Goal: Task Accomplishment & Management: Use online tool/utility

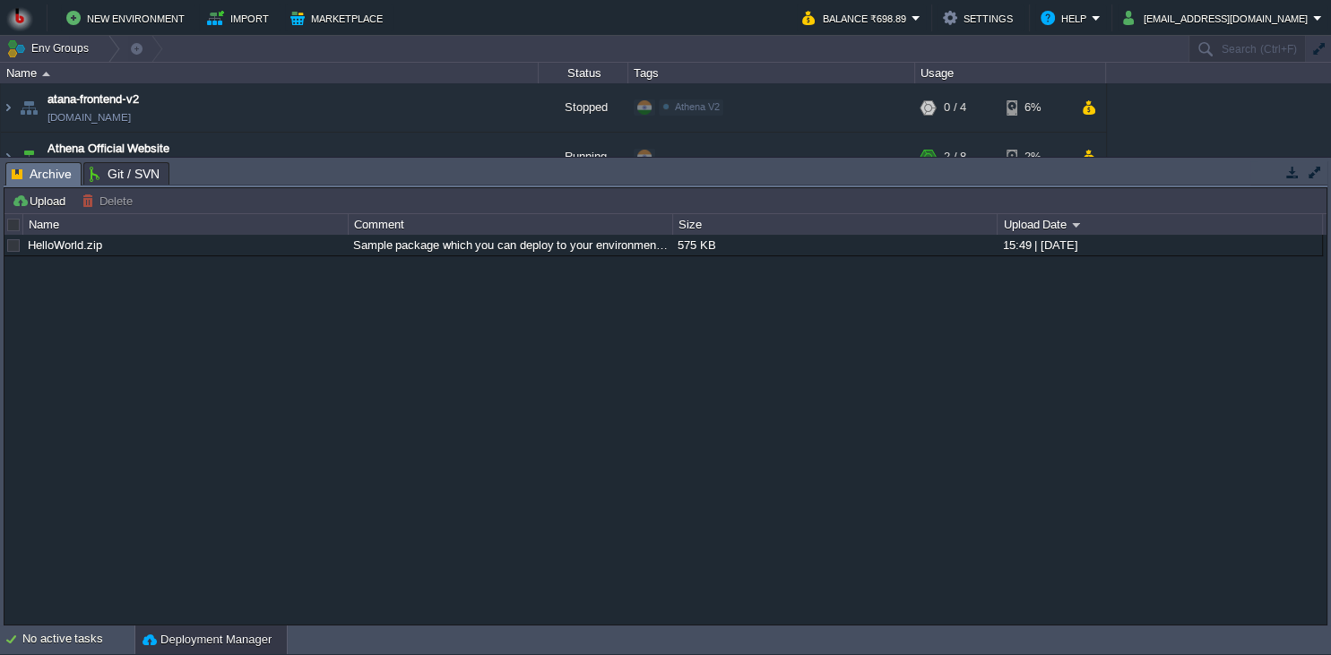
click at [1285, 175] on button "button" at bounding box center [1293, 172] width 16 height 16
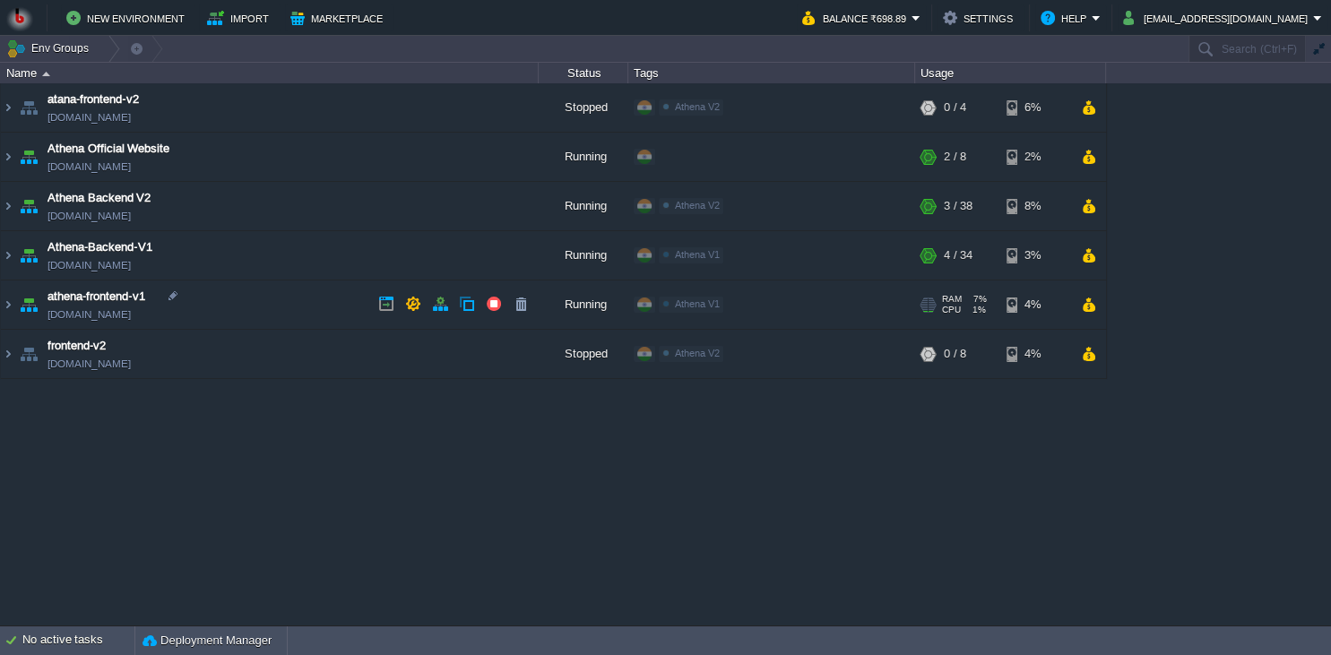
click at [289, 296] on td "athena-frontend-v1 [DOMAIN_NAME]" at bounding box center [270, 305] width 538 height 49
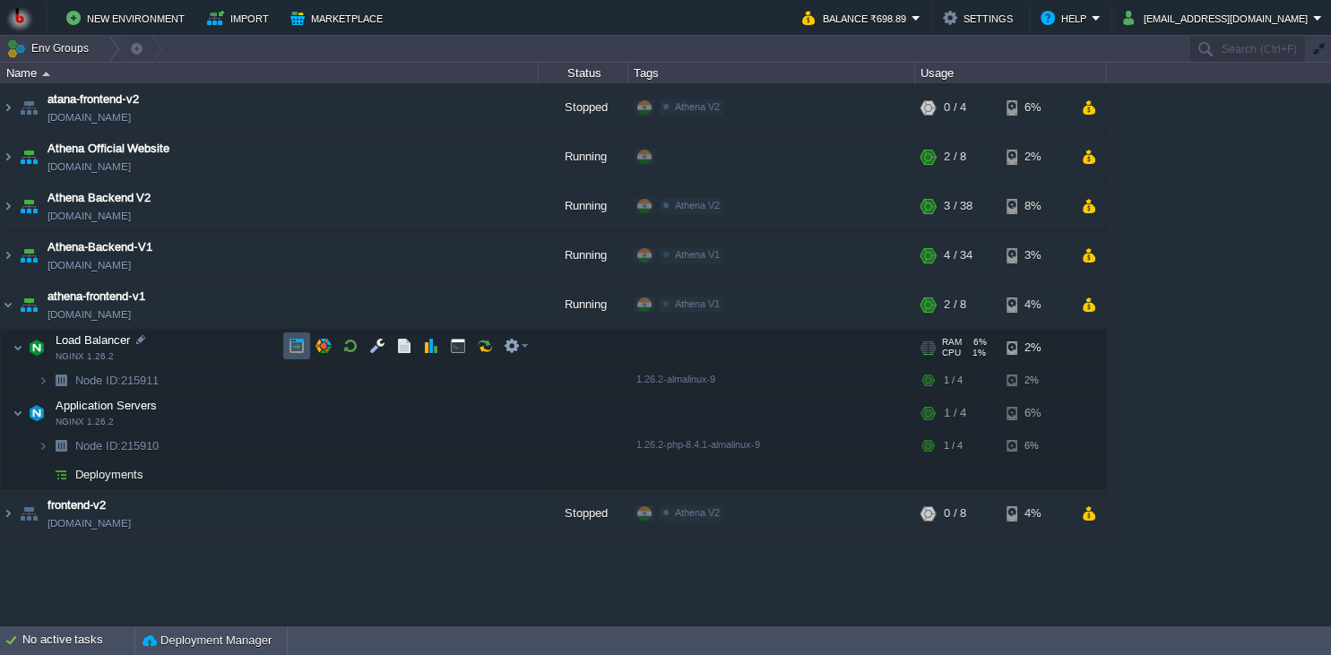
click at [299, 349] on button "button" at bounding box center [297, 346] width 16 height 16
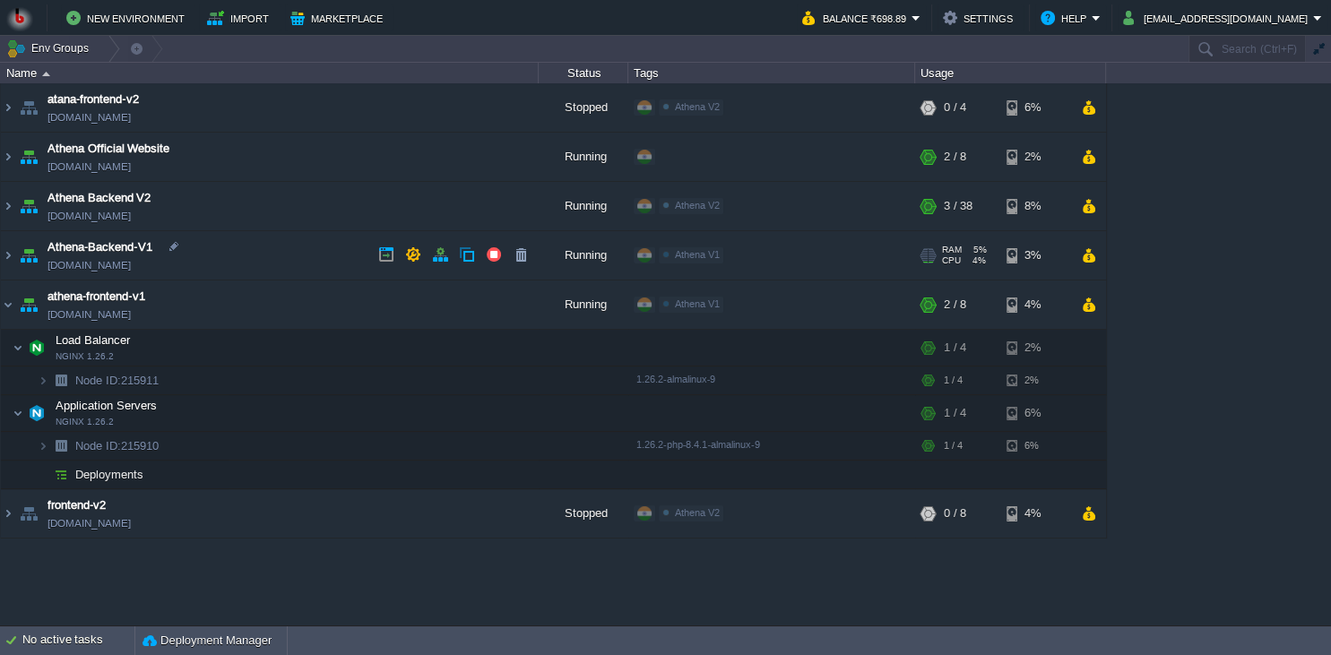
click at [303, 247] on td "Athena-Backend-V1 [DOMAIN_NAME]" at bounding box center [270, 255] width 538 height 49
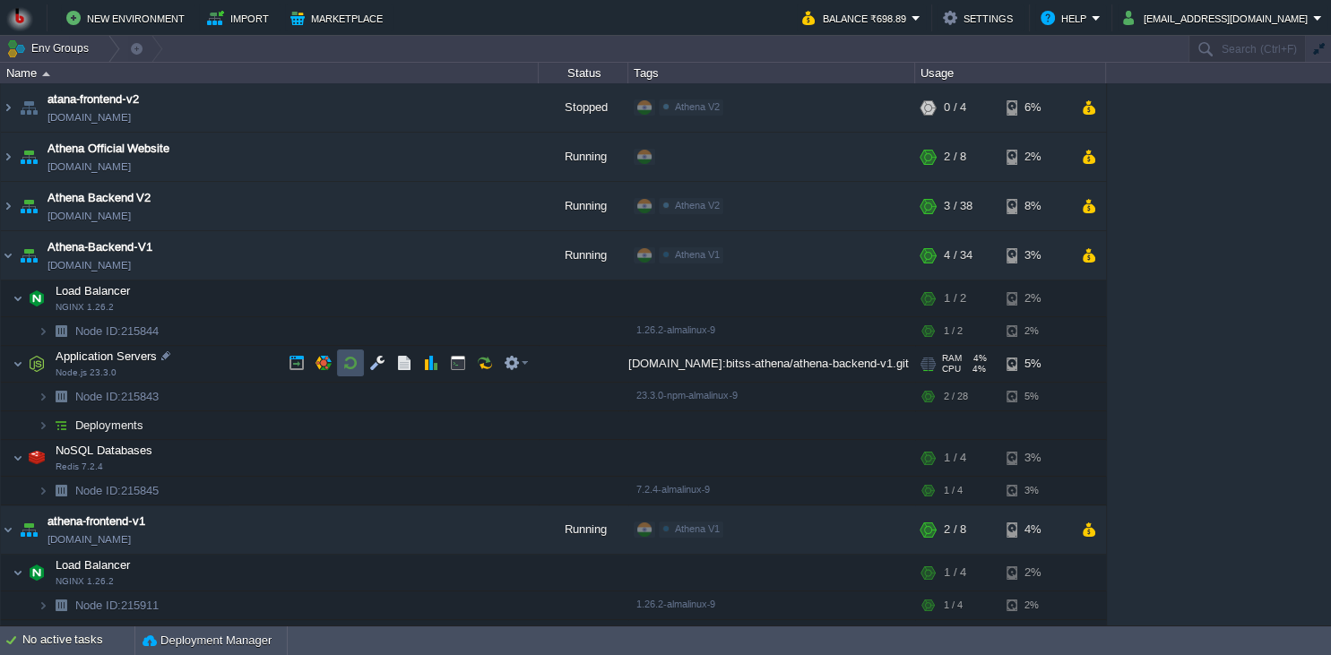
click at [346, 360] on button "button" at bounding box center [350, 363] width 16 height 16
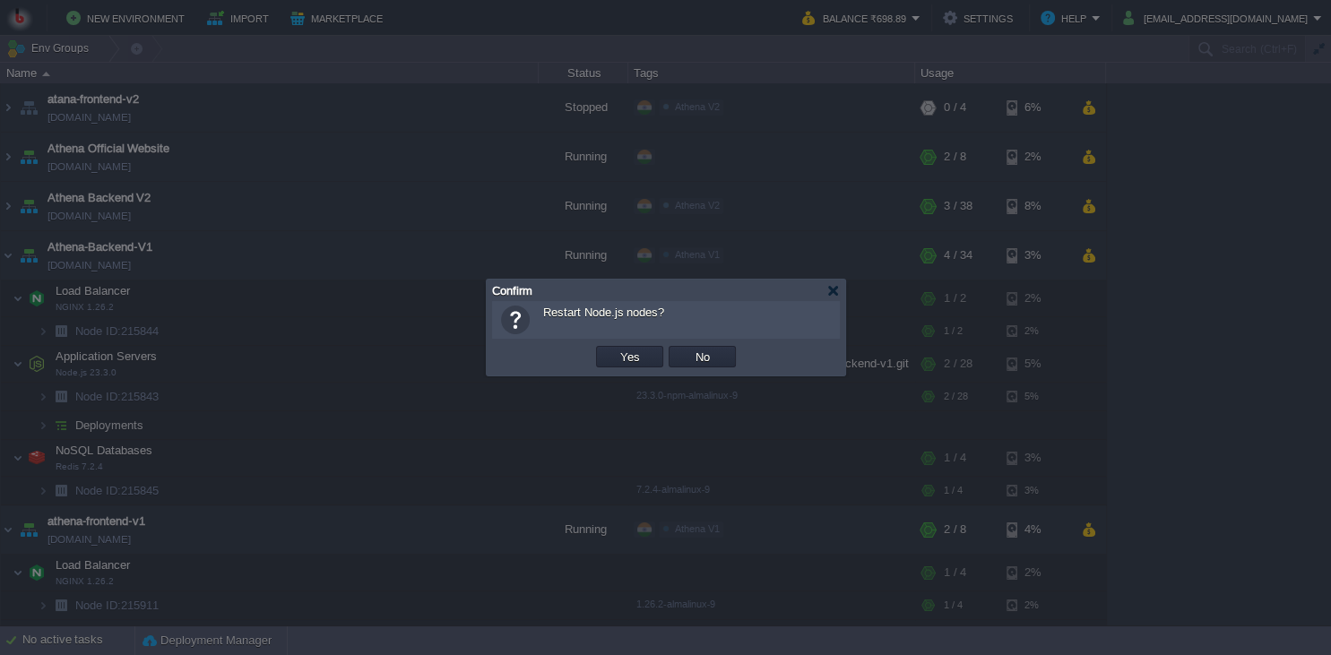
drag, startPoint x: 595, startPoint y: 360, endPoint x: 619, endPoint y: 358, distance: 23.5
click at [597, 360] on td "Yes" at bounding box center [630, 356] width 73 height 27
click at [619, 358] on button "Yes" at bounding box center [630, 357] width 30 height 16
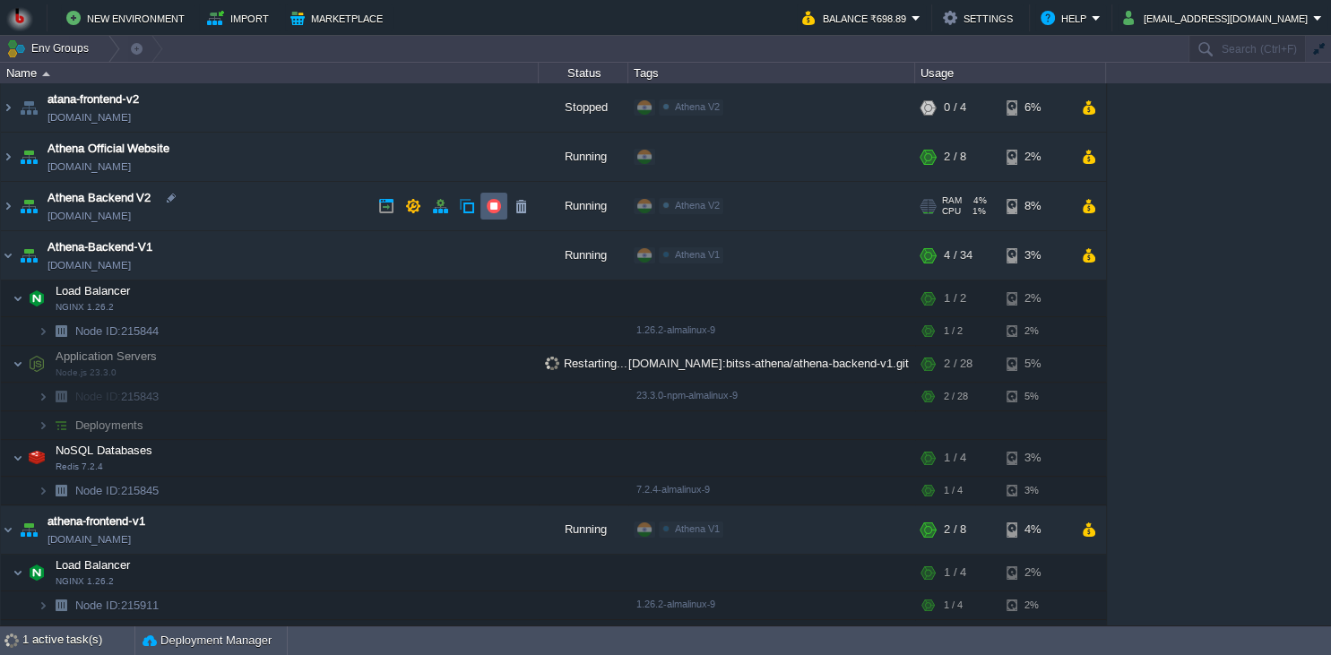
click at [483, 203] on td at bounding box center [494, 206] width 27 height 27
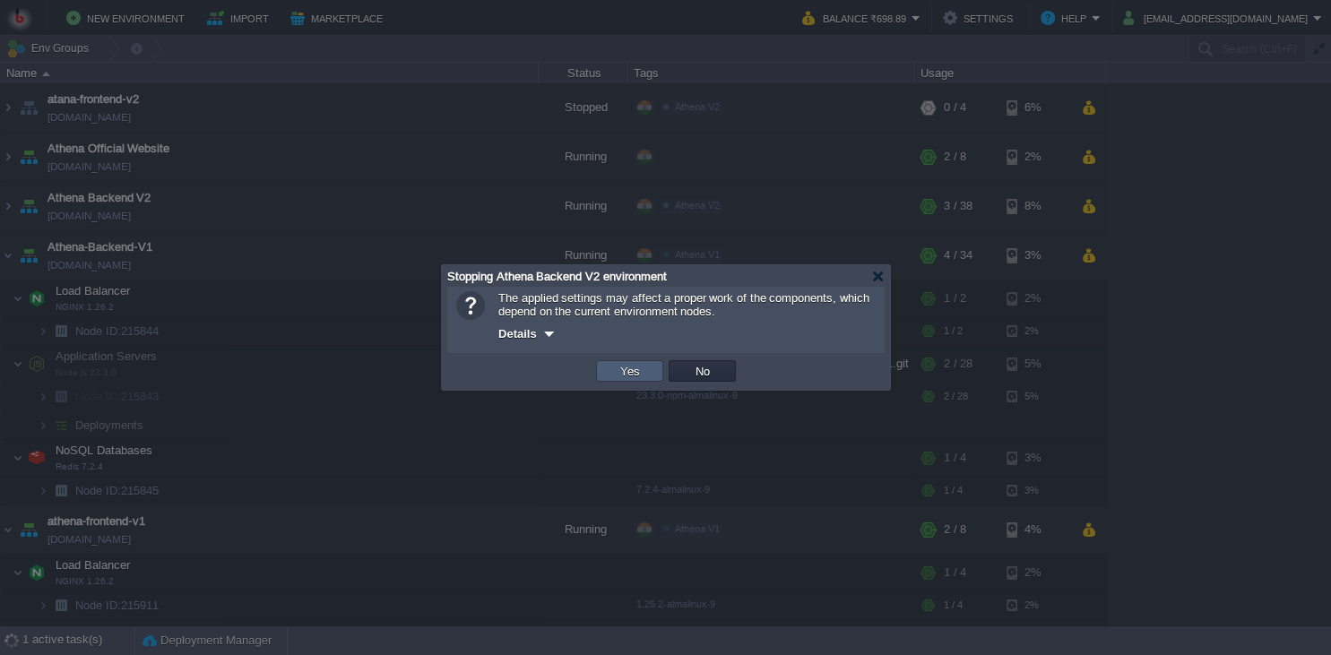
click at [633, 365] on button "Yes" at bounding box center [630, 371] width 30 height 16
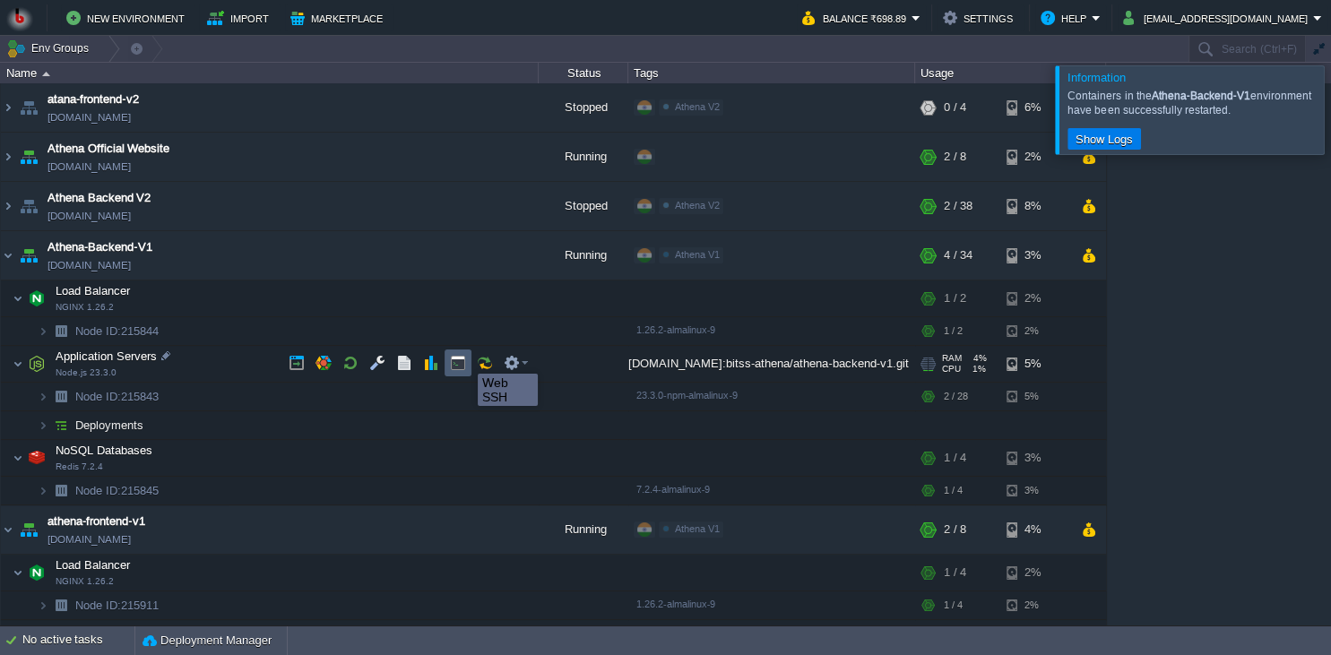
click at [464, 358] on button "button" at bounding box center [458, 363] width 16 height 16
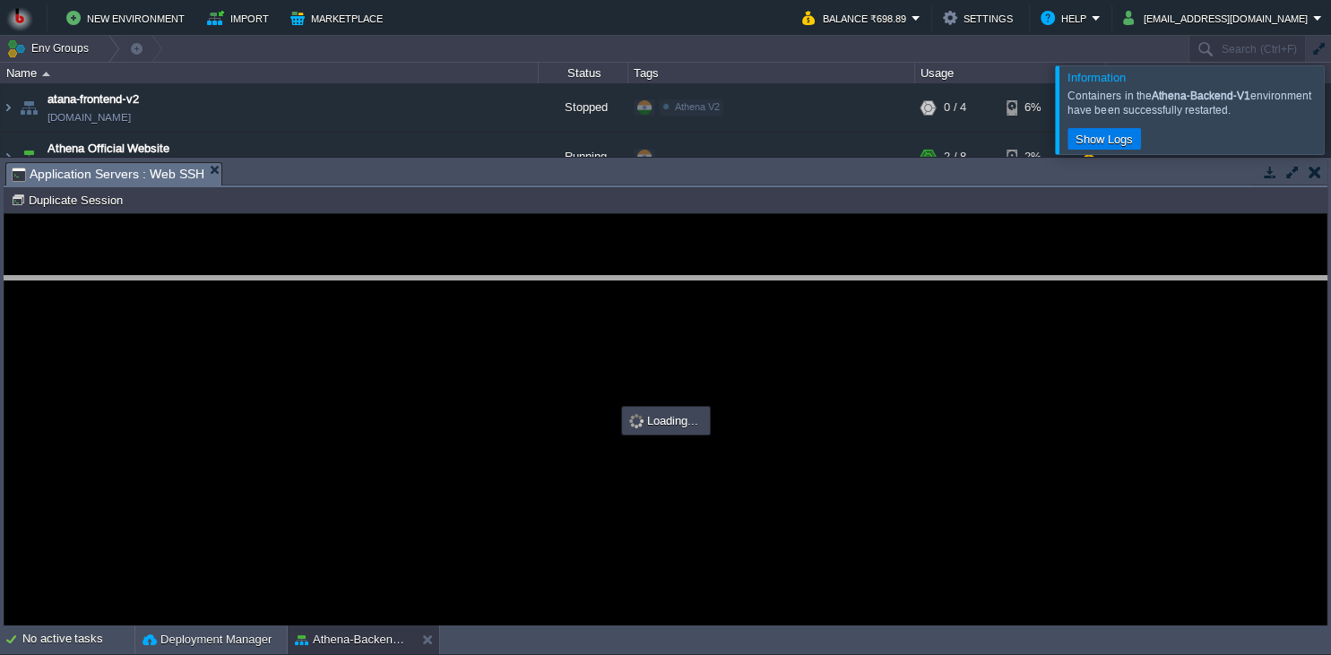
drag, startPoint x: 540, startPoint y: 169, endPoint x: 539, endPoint y: 316, distance: 146.1
click at [540, 323] on body "New Environment Import Marketplace Bonus ₹0.00 Upgrade Account Balance ₹698.89 …" at bounding box center [665, 327] width 1331 height 655
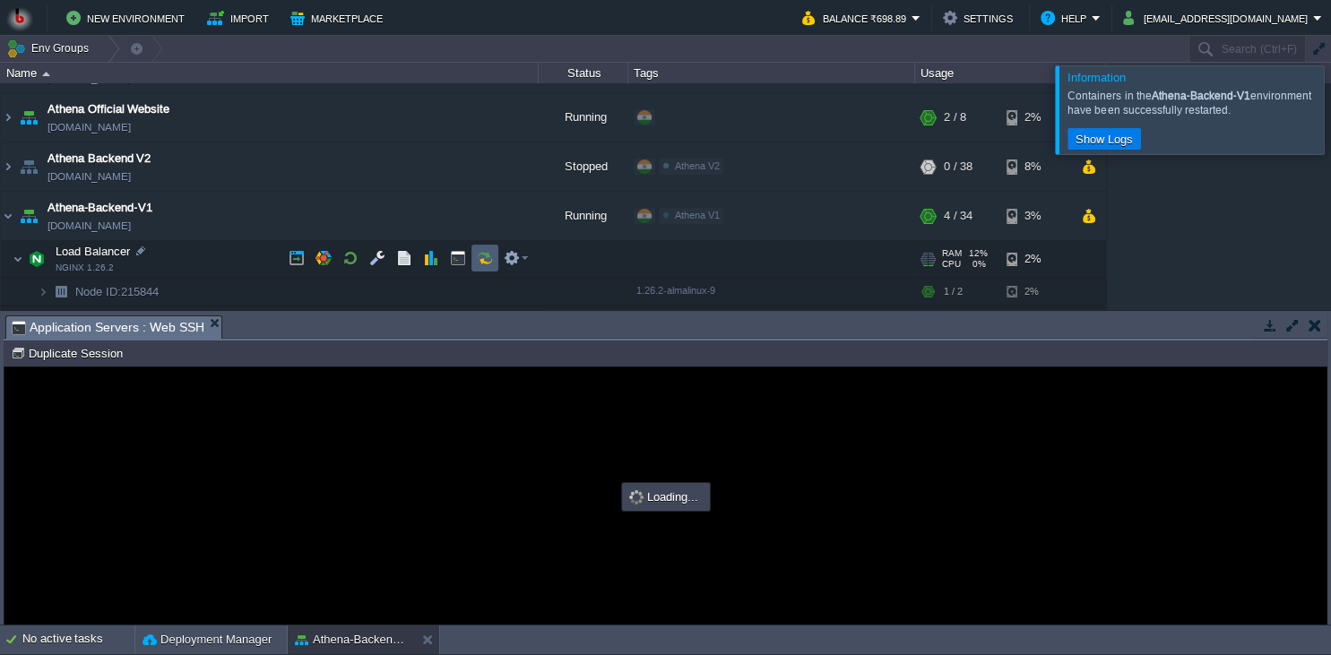
scroll to position [82, 0]
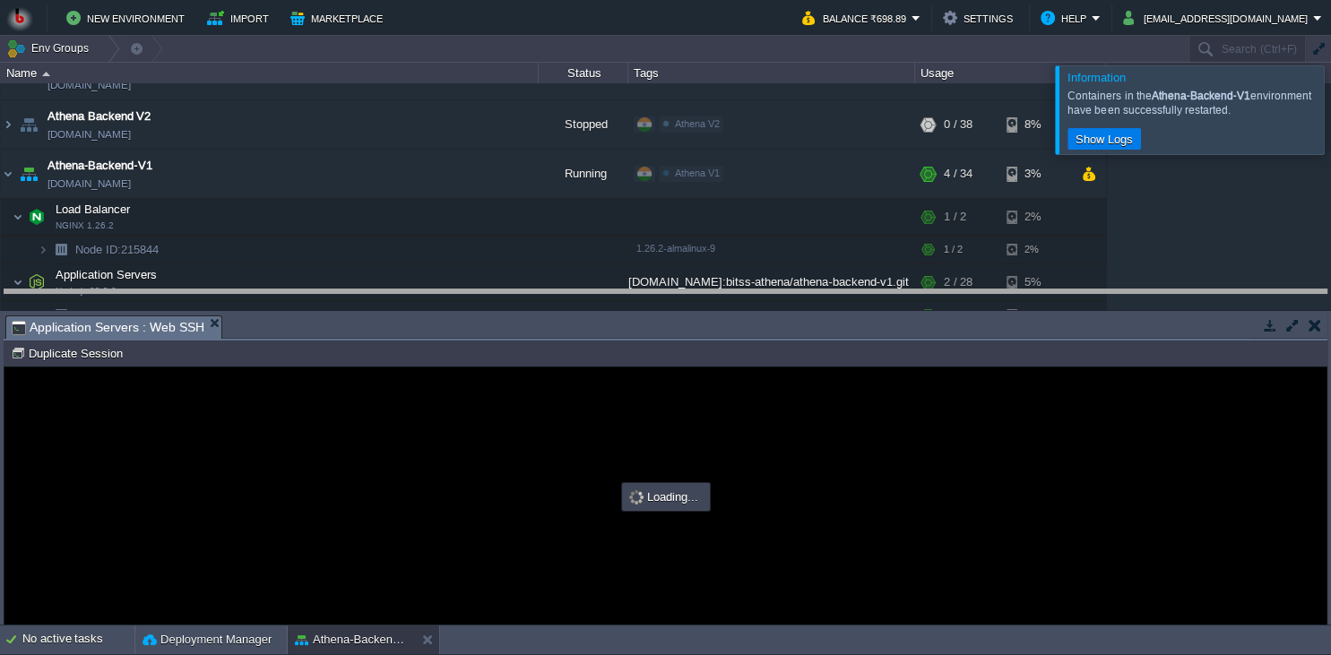
drag, startPoint x: 543, startPoint y: 315, endPoint x: 540, endPoint y: 289, distance: 26.2
click at [540, 289] on body "New Environment Import Marketplace Bonus ₹0.00 Upgrade Account Balance ₹698.89 …" at bounding box center [665, 327] width 1331 height 655
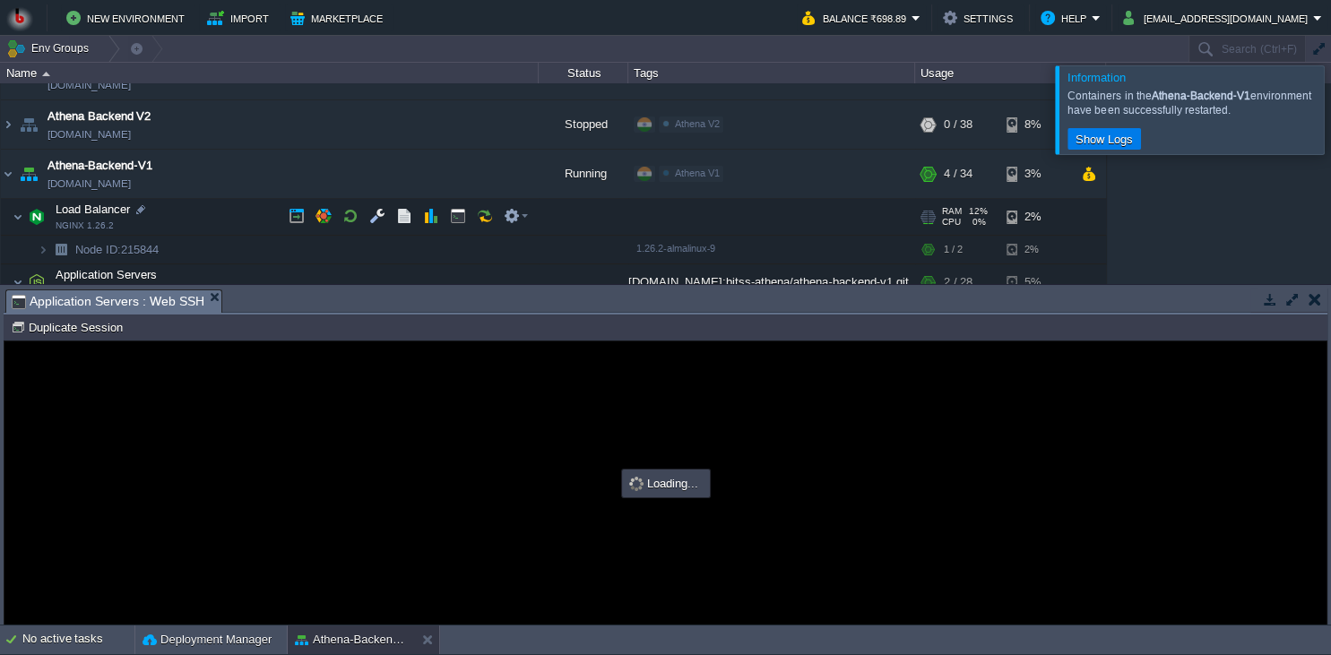
scroll to position [163, 0]
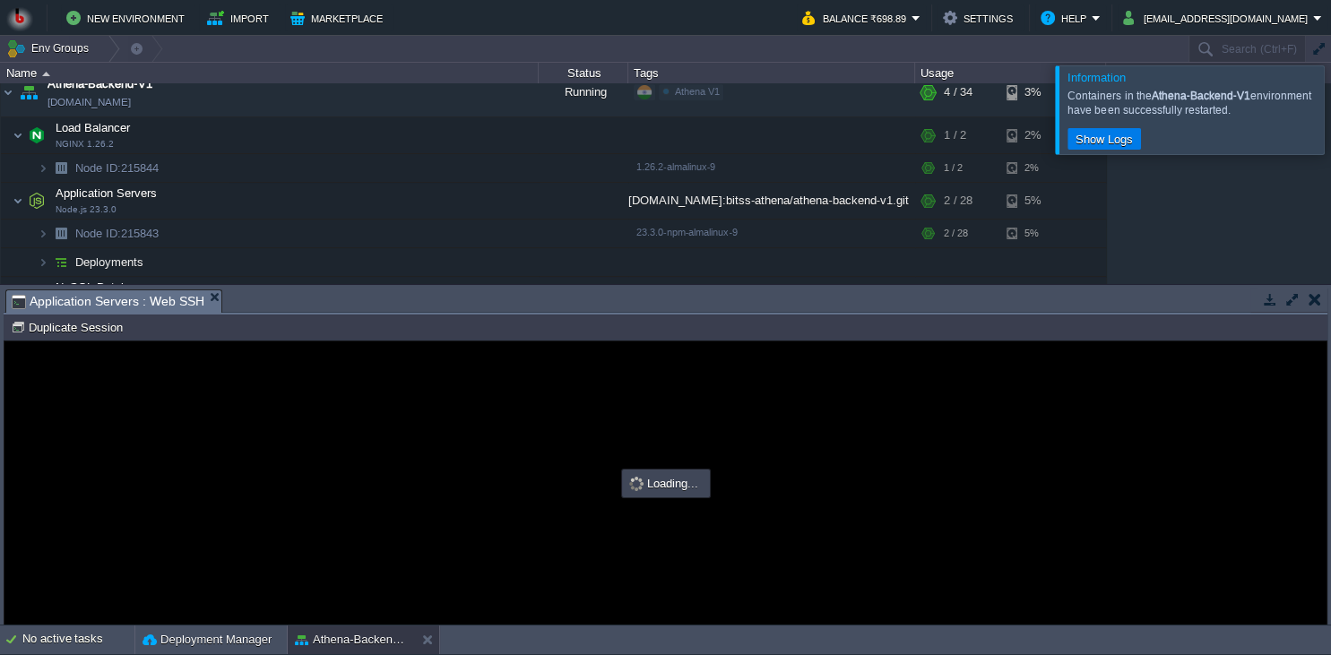
click at [719, 408] on div at bounding box center [665, 483] width 1322 height 283
type input "#000000"
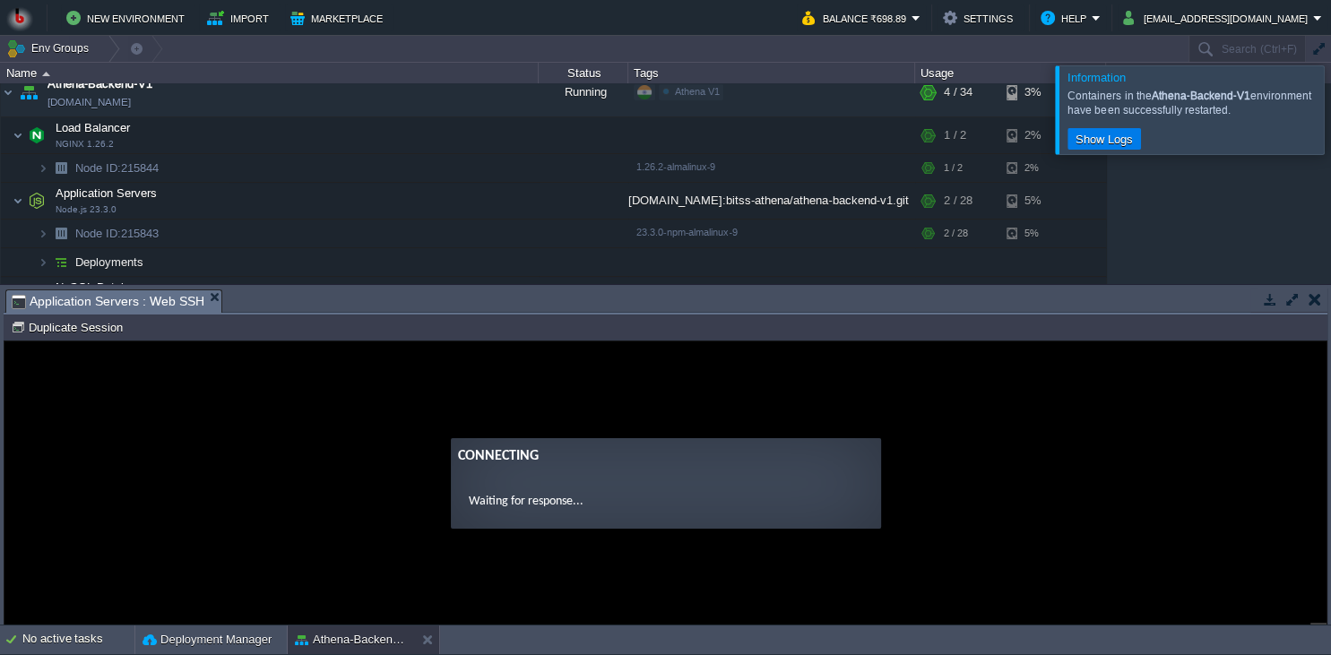
click at [384, 401] on guac-modal "Connecting Waiting for response..." at bounding box center [665, 483] width 1322 height 283
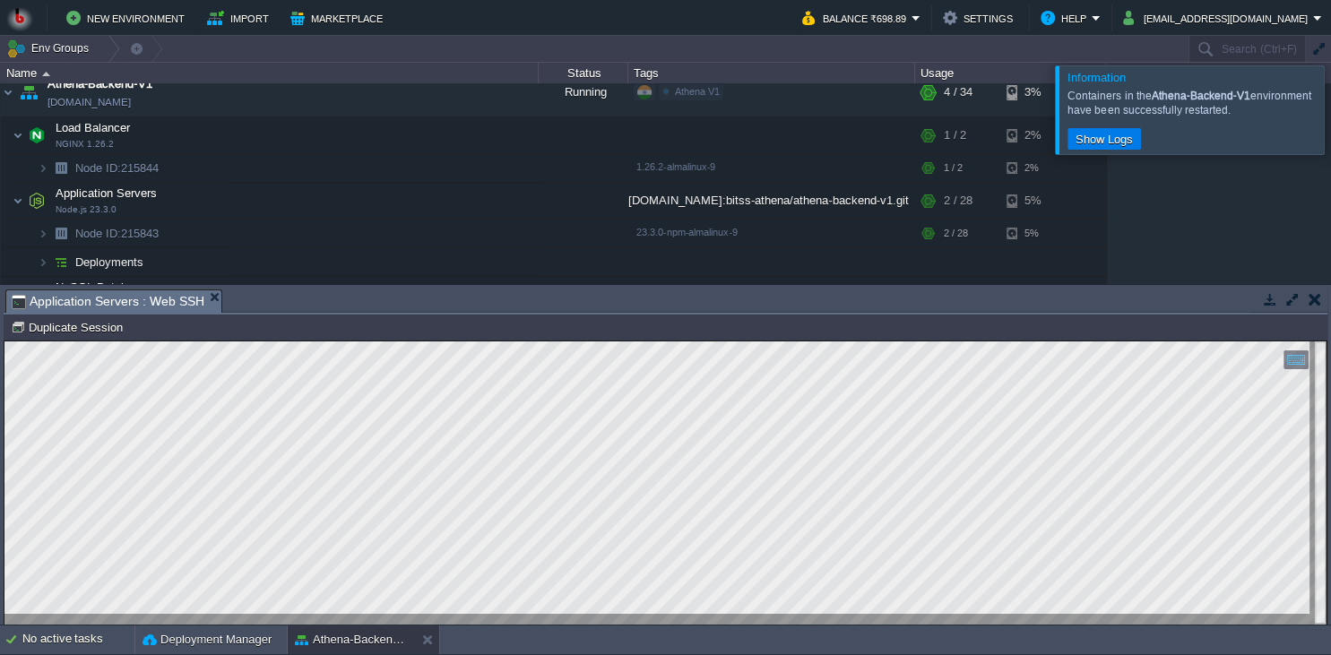
scroll to position [8, 0]
click at [429, 641] on button at bounding box center [431, 640] width 18 height 18
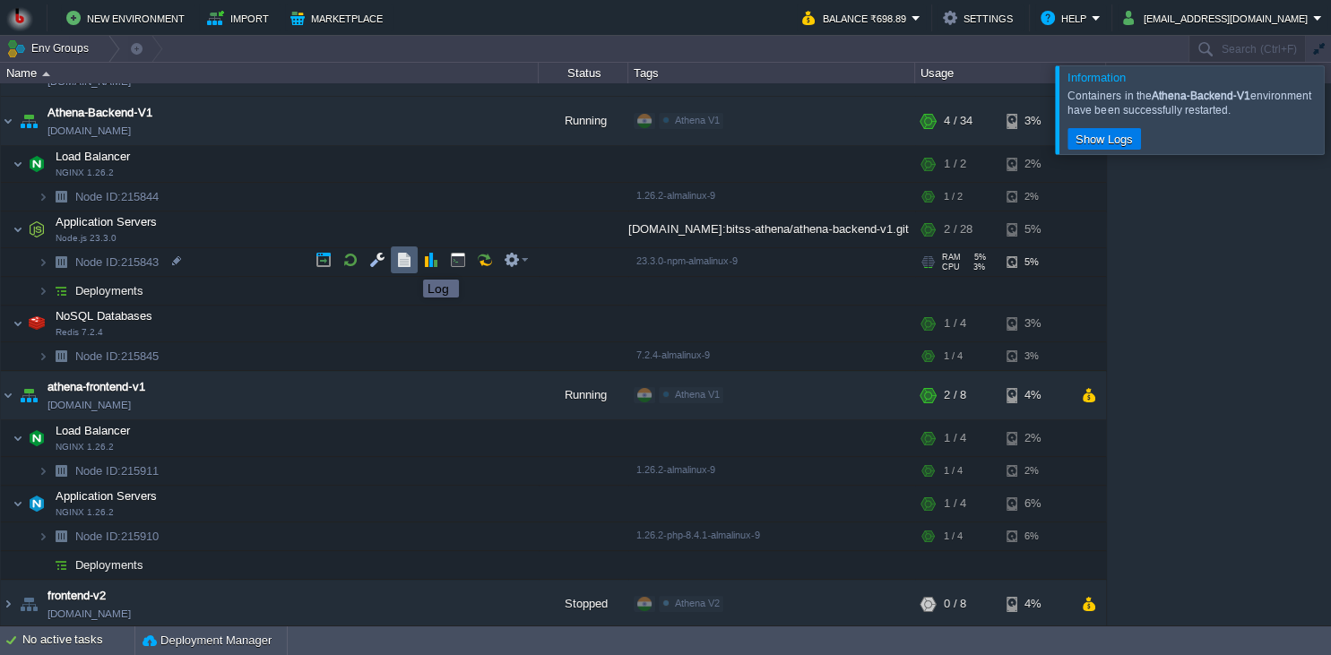
click at [410, 264] on button "button" at bounding box center [404, 260] width 16 height 16
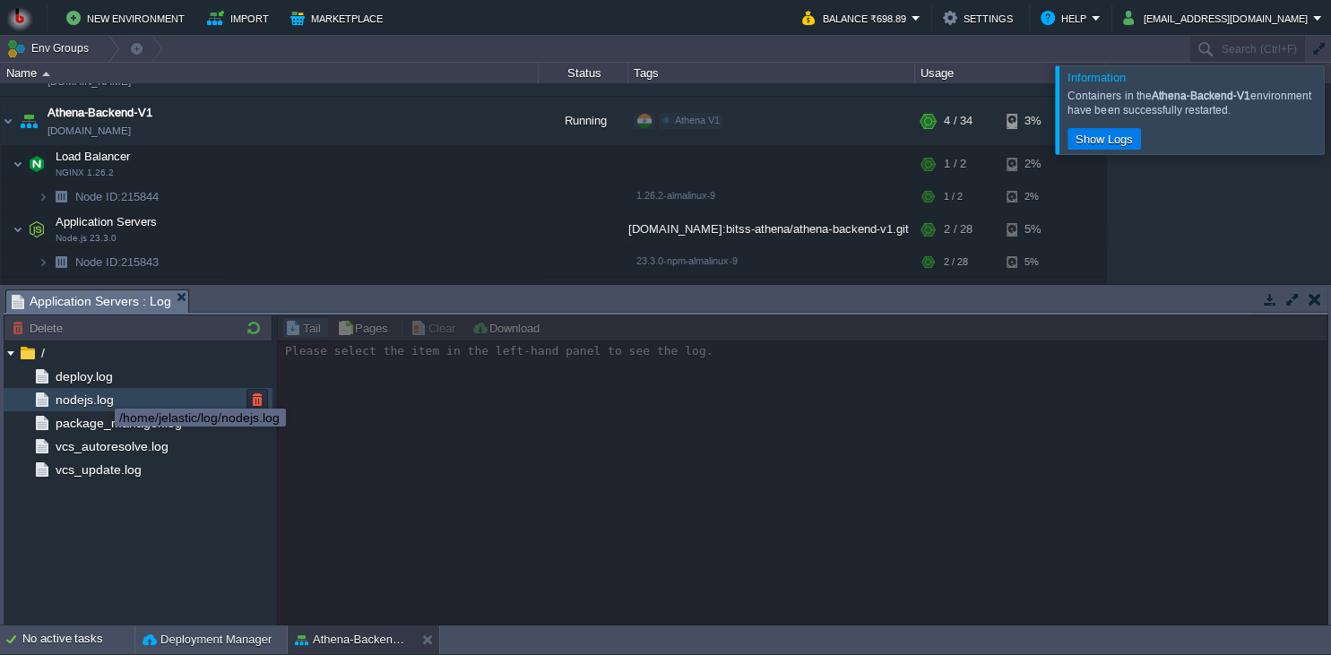
click at [100, 403] on span "nodejs.log" at bounding box center [84, 400] width 65 height 16
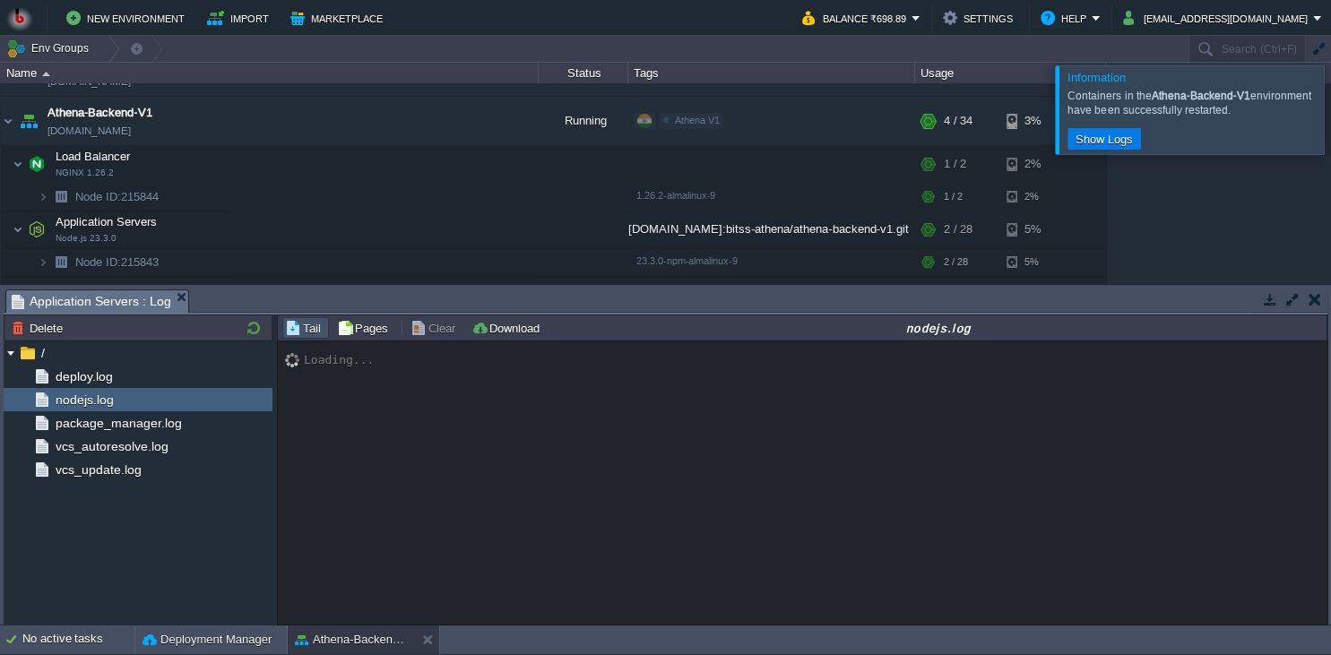
click at [633, 435] on div "Loading..." at bounding box center [803, 484] width 1051 height 285
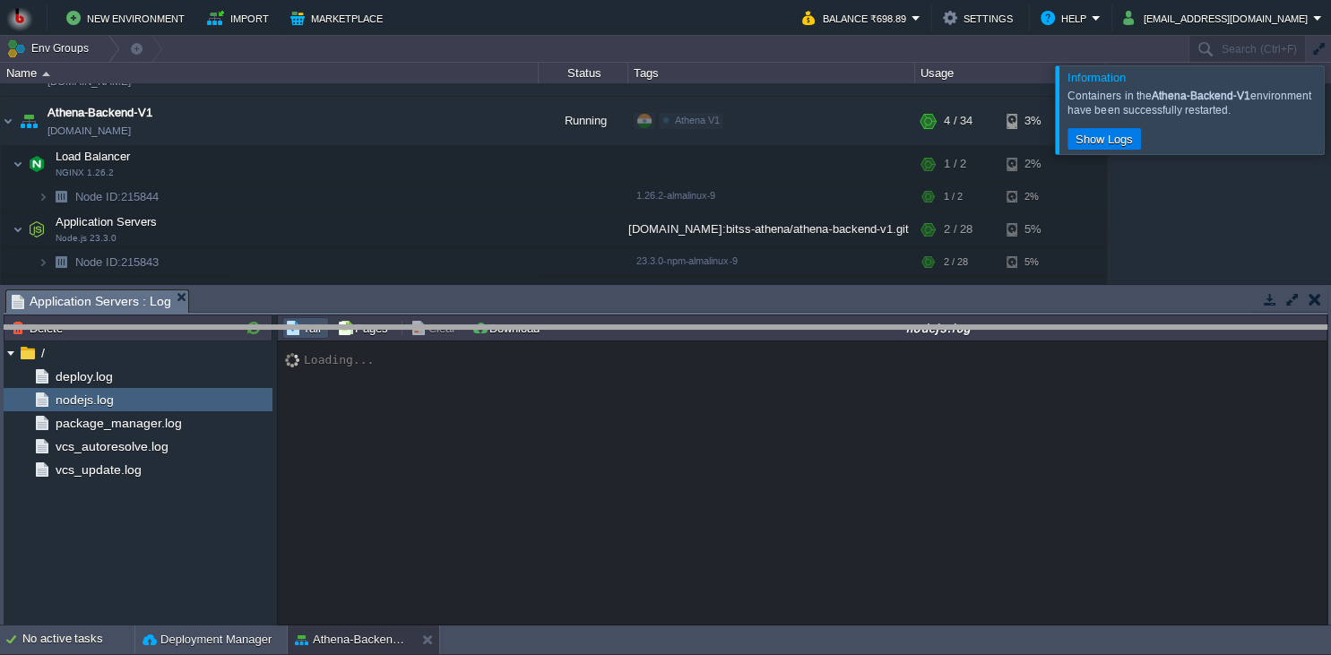
click at [675, 346] on body "New Environment Import Marketplace Bonus ₹0.00 Upgrade Account Balance ₹698.89 …" at bounding box center [665, 327] width 1331 height 655
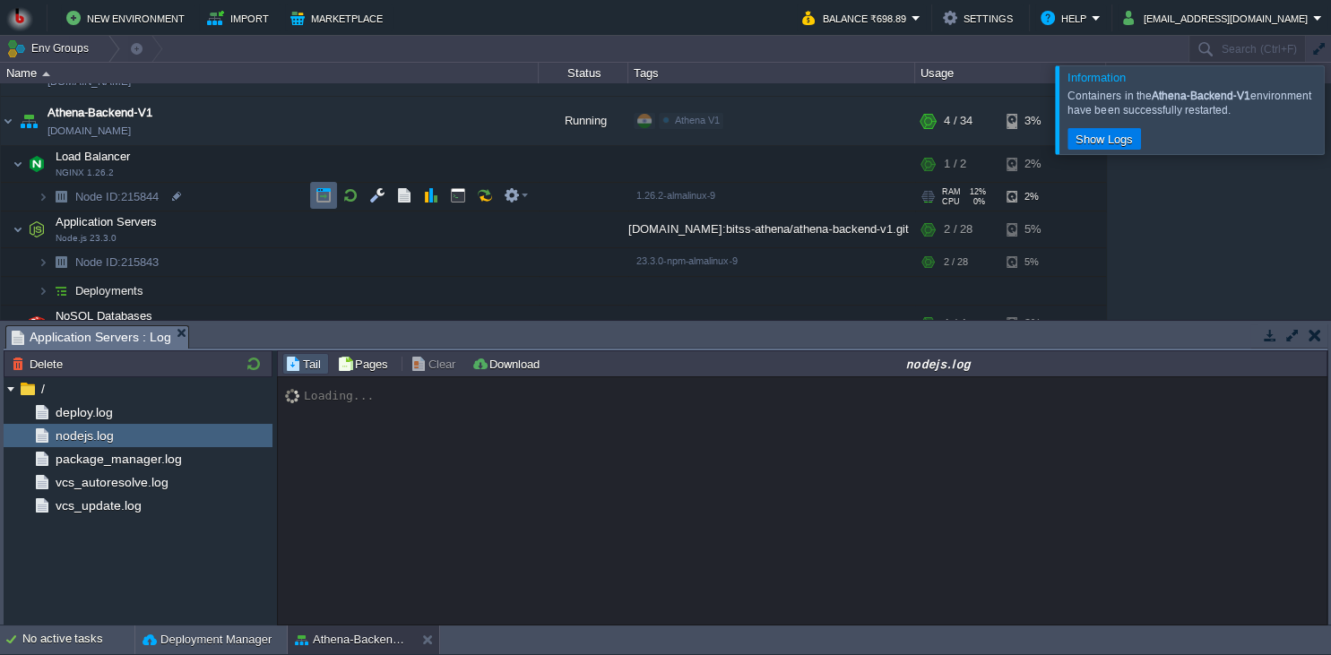
click at [312, 200] on td at bounding box center [323, 195] width 27 height 27
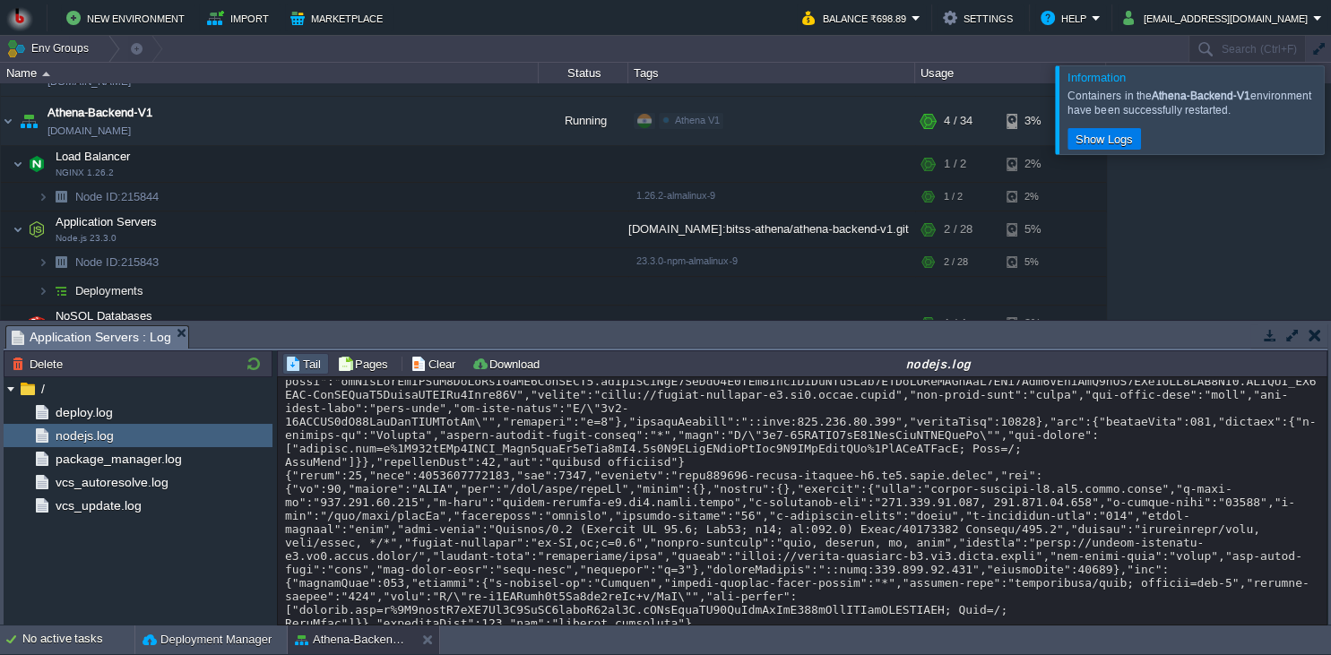
scroll to position [96059, 0]
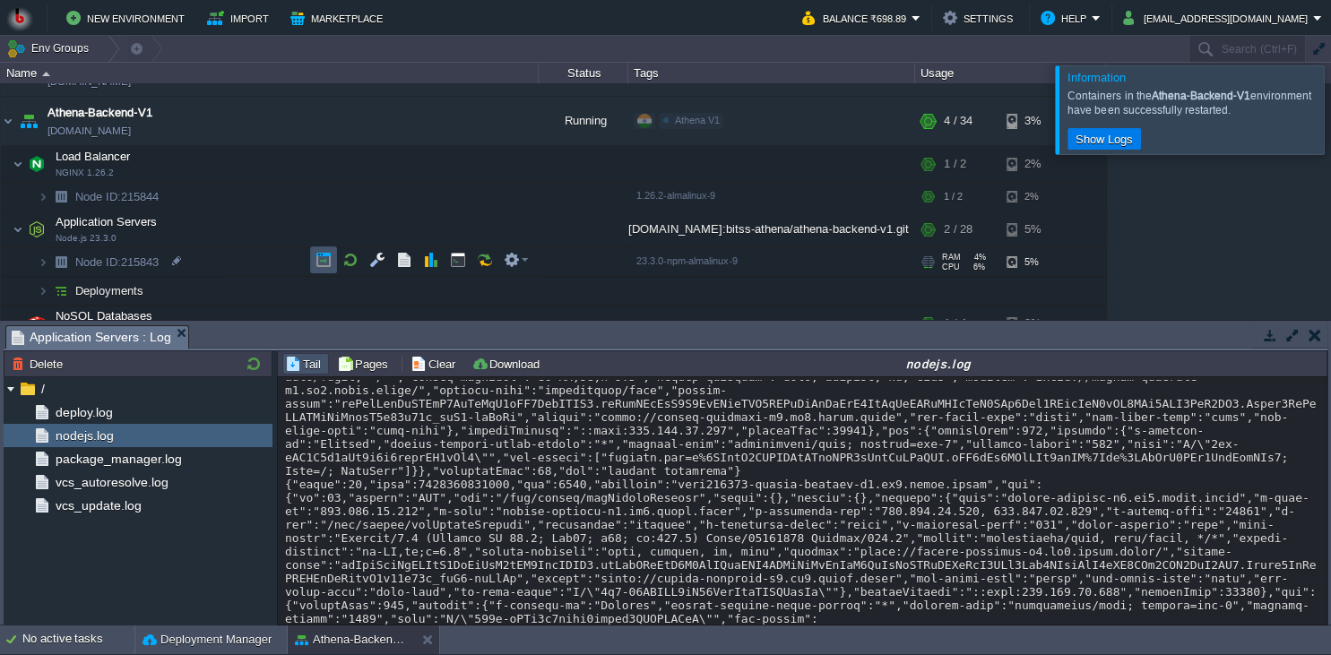
click at [317, 264] on button "button" at bounding box center [324, 260] width 16 height 16
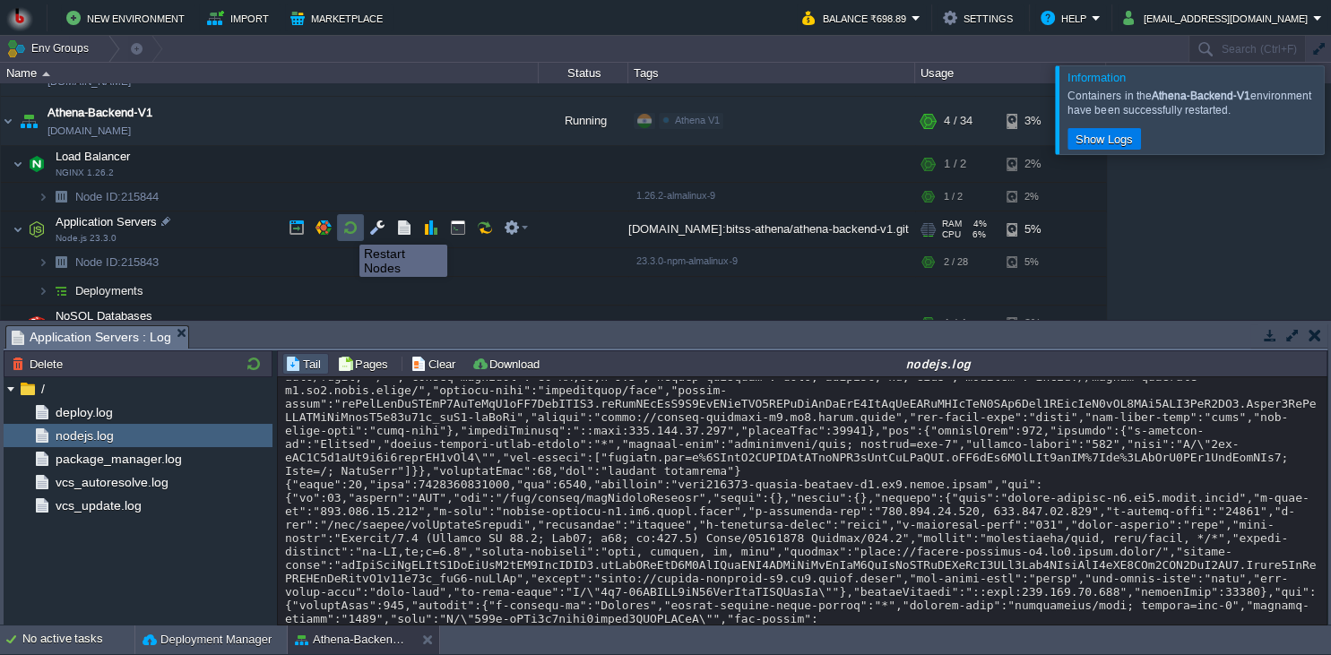
click at [346, 229] on button "button" at bounding box center [350, 228] width 16 height 16
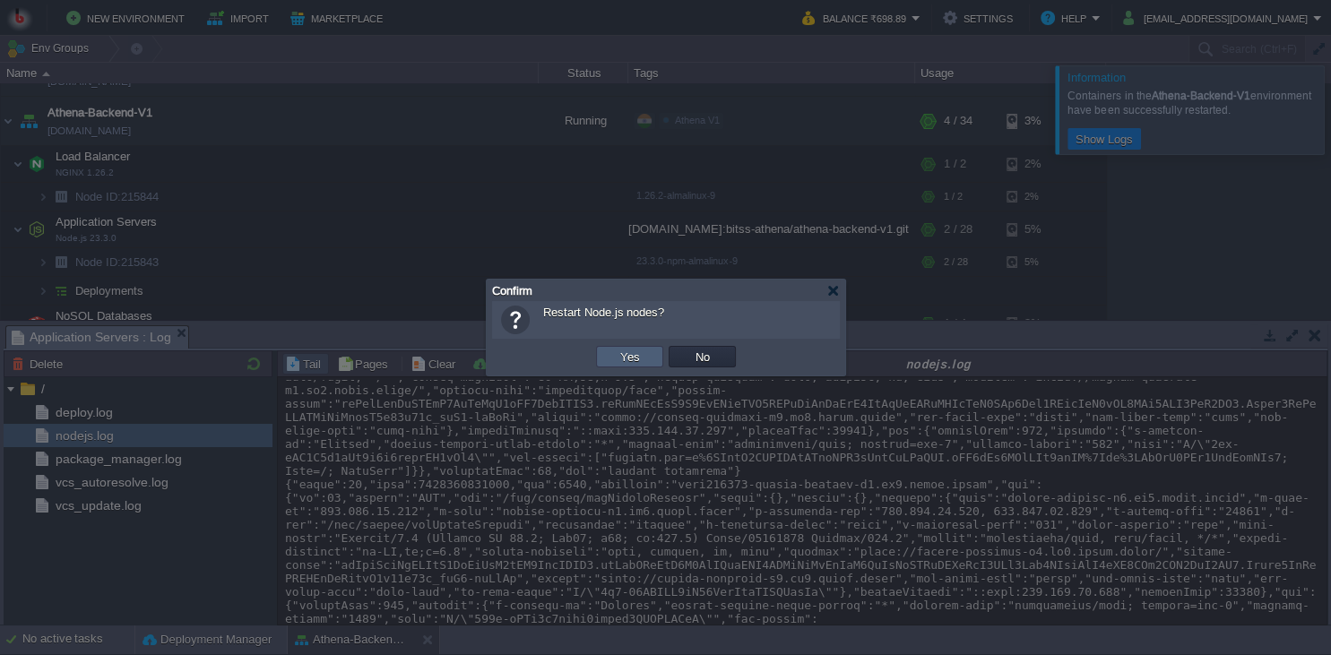
click at [625, 364] on button "Yes" at bounding box center [630, 357] width 30 height 16
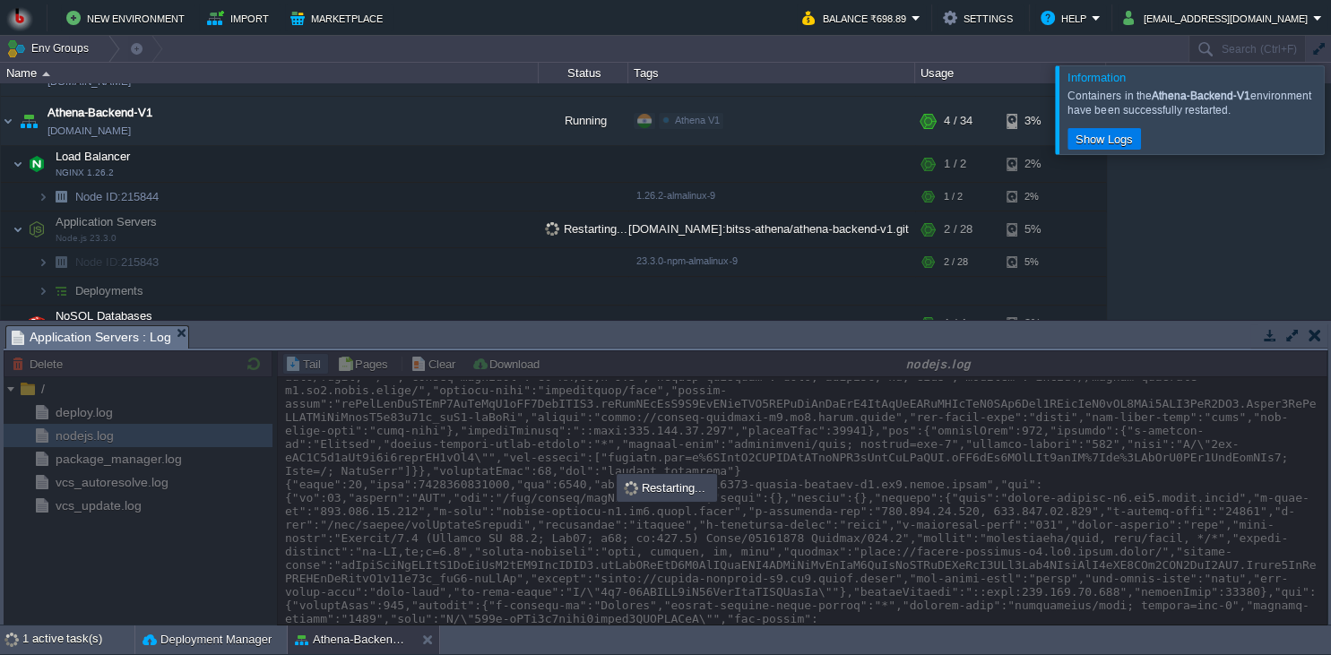
click at [679, 492] on div "Restarting..." at bounding box center [667, 488] width 97 height 24
click at [905, 495] on div at bounding box center [666, 488] width 1324 height 274
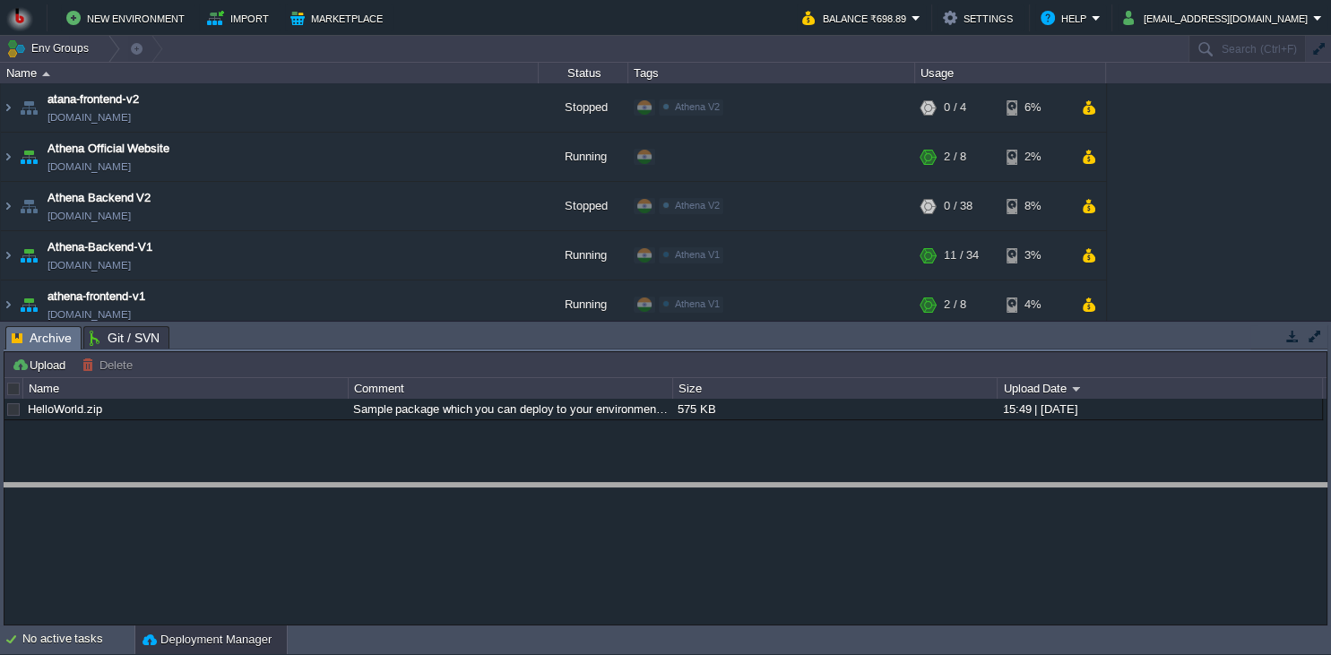
click at [529, 492] on body "New Environment Import Marketplace Bonus ₹0.00 Upgrade Account Balance ₹698.89 …" at bounding box center [665, 327] width 1331 height 655
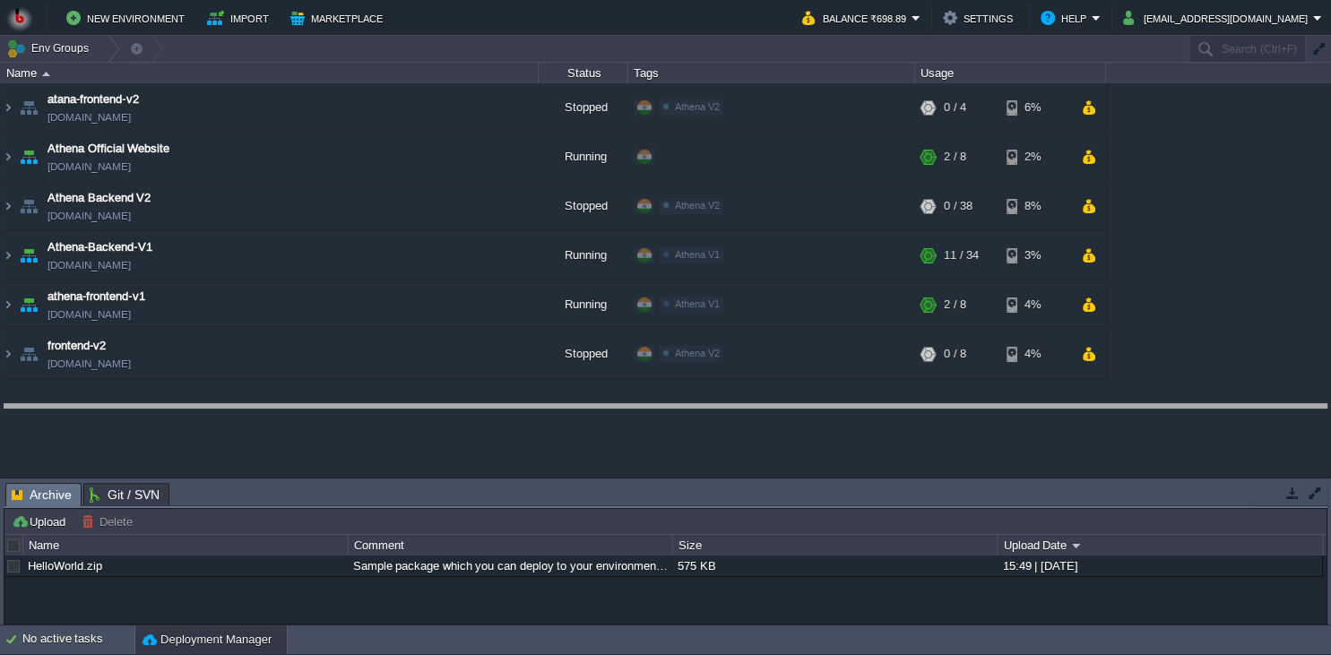
drag, startPoint x: 536, startPoint y: 339, endPoint x: 529, endPoint y: 413, distance: 74.8
click at [529, 413] on body "New Environment Import Marketplace Bonus ₹0.00 Upgrade Account Balance ₹698.89 …" at bounding box center [665, 327] width 1331 height 655
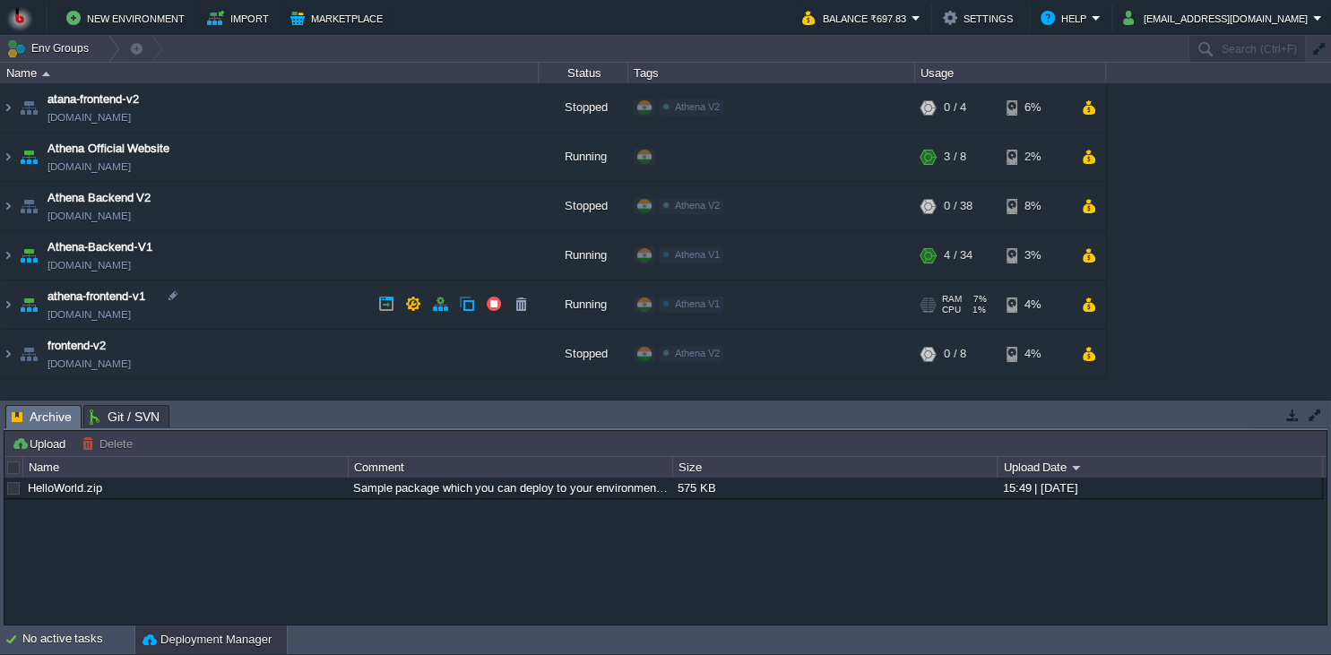
click at [272, 305] on td "athena-frontend-v1 [DOMAIN_NAME]" at bounding box center [270, 305] width 538 height 49
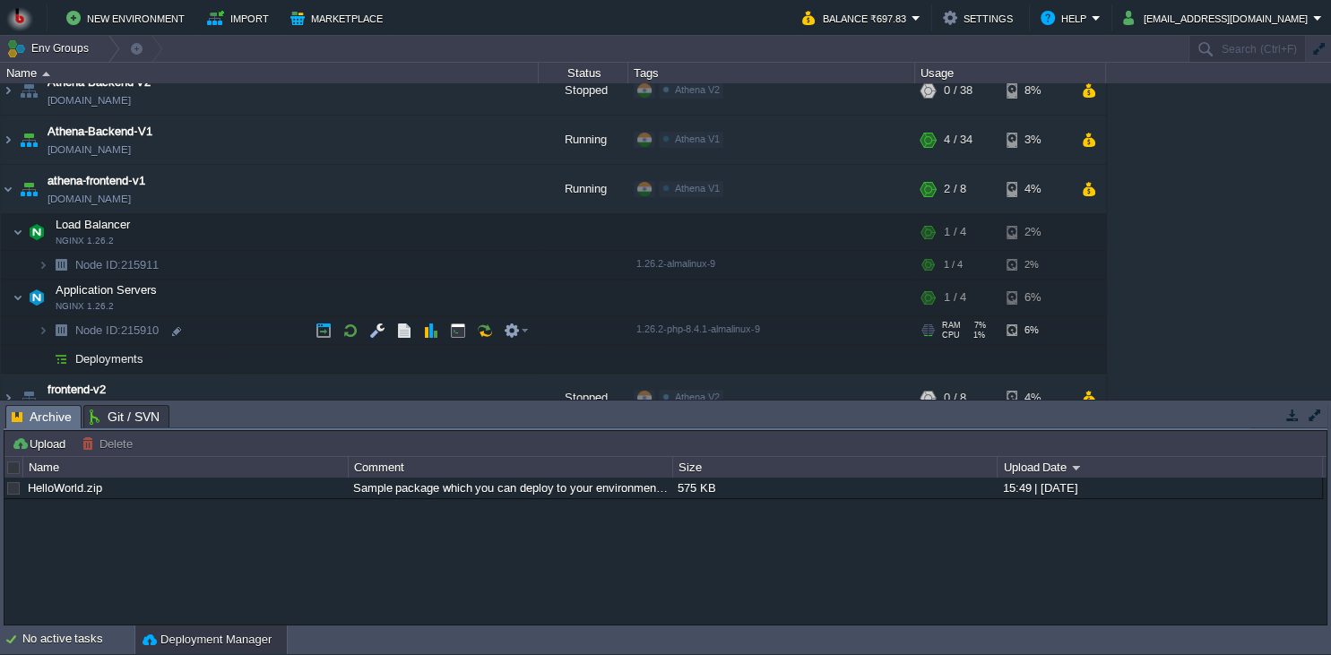
scroll to position [136, 0]
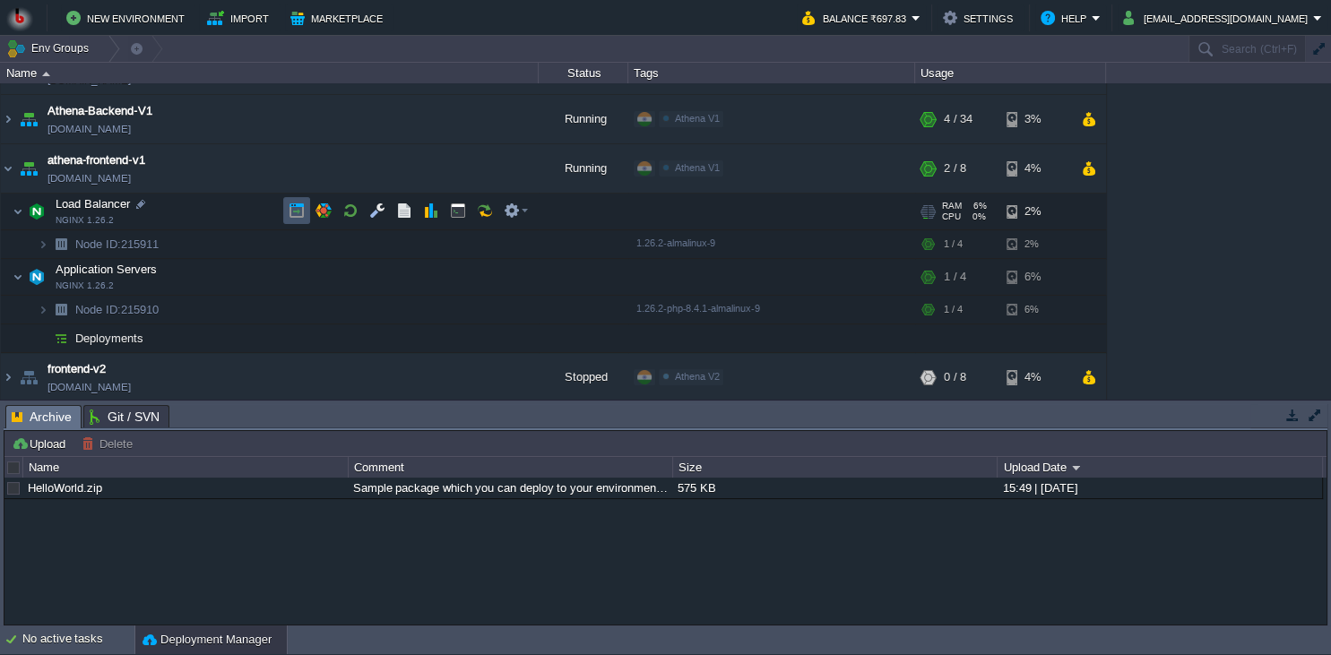
click at [301, 210] on button "button" at bounding box center [297, 211] width 16 height 16
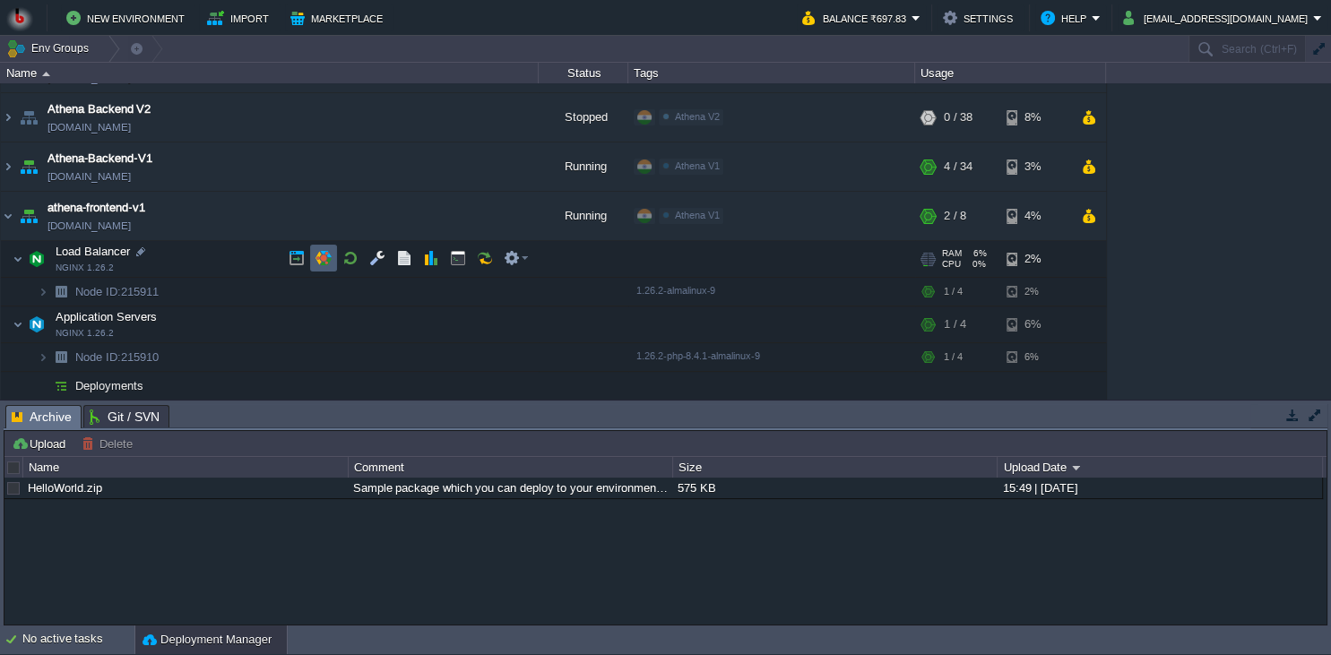
scroll to position [55, 0]
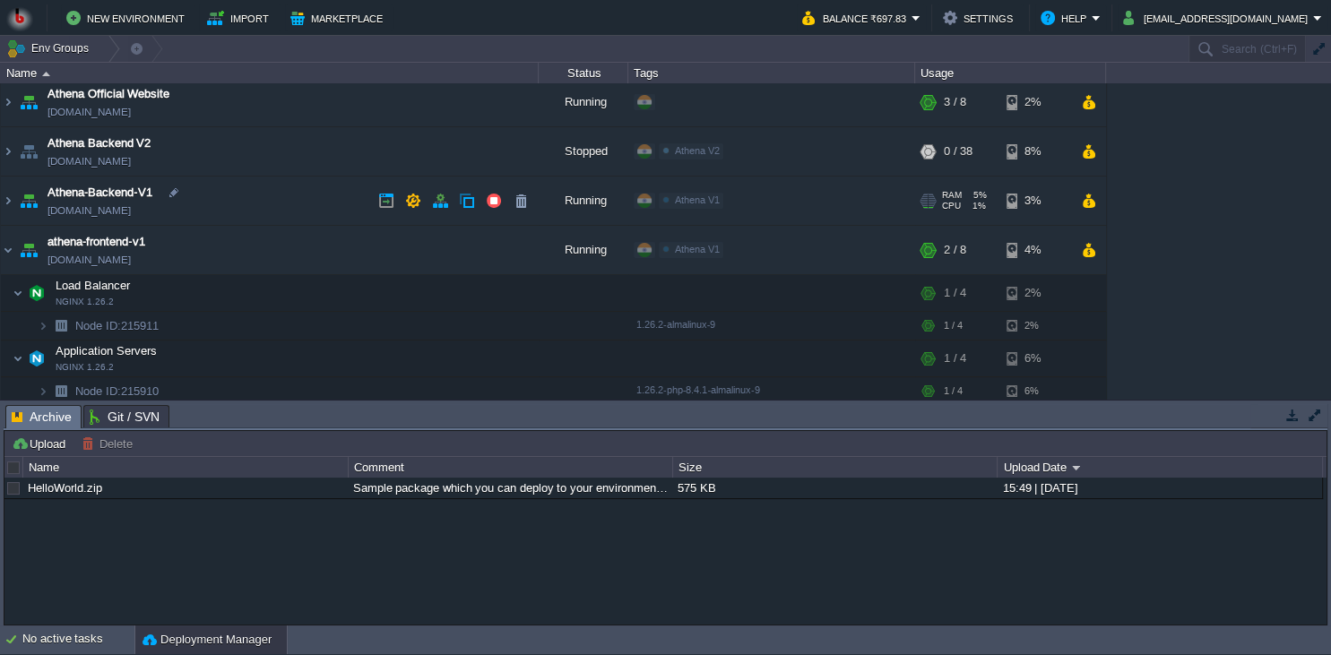
click at [273, 187] on td "Athena-Backend-V1 [DOMAIN_NAME]" at bounding box center [270, 201] width 538 height 49
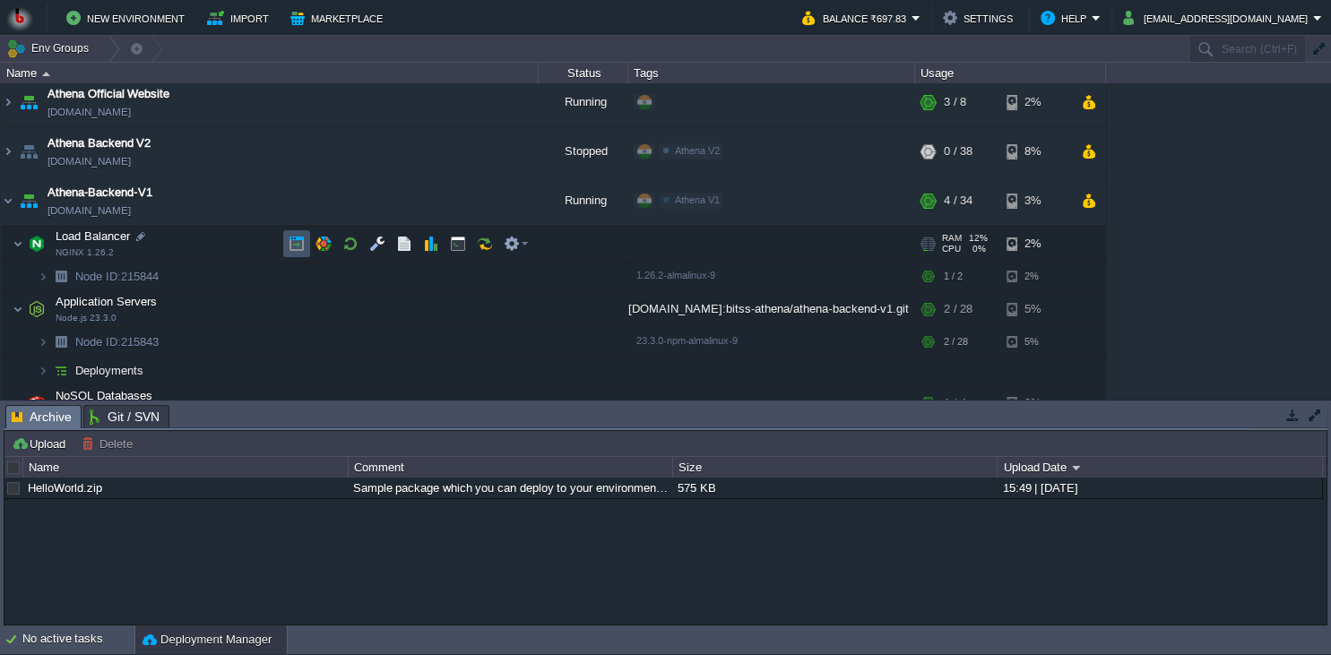
click at [289, 241] on button "button" at bounding box center [297, 244] width 16 height 16
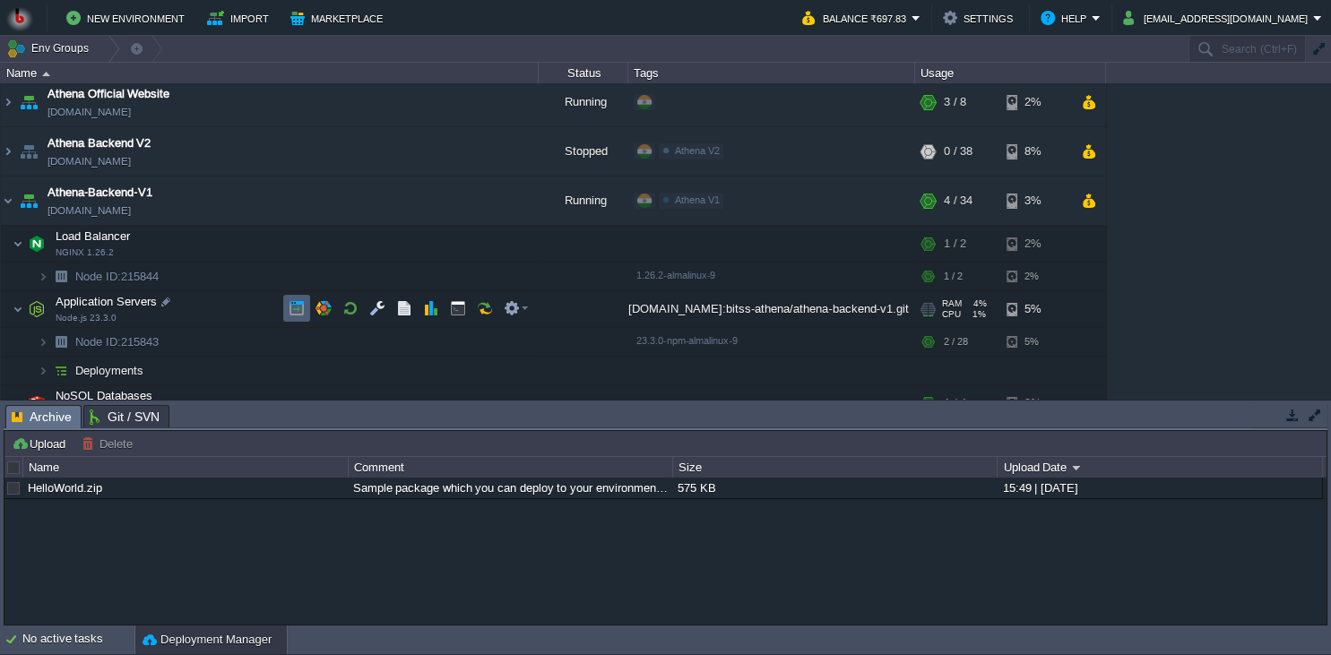
click at [285, 313] on td at bounding box center [296, 308] width 27 height 27
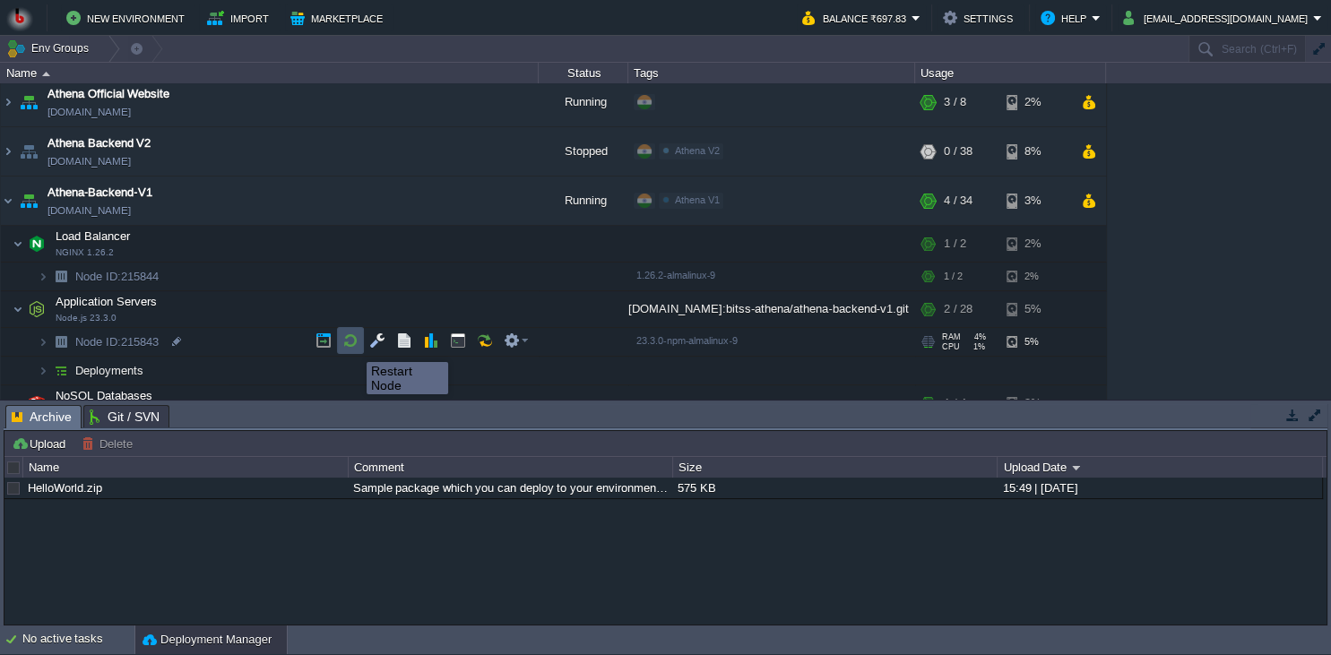
click at [353, 346] on button "button" at bounding box center [350, 341] width 16 height 16
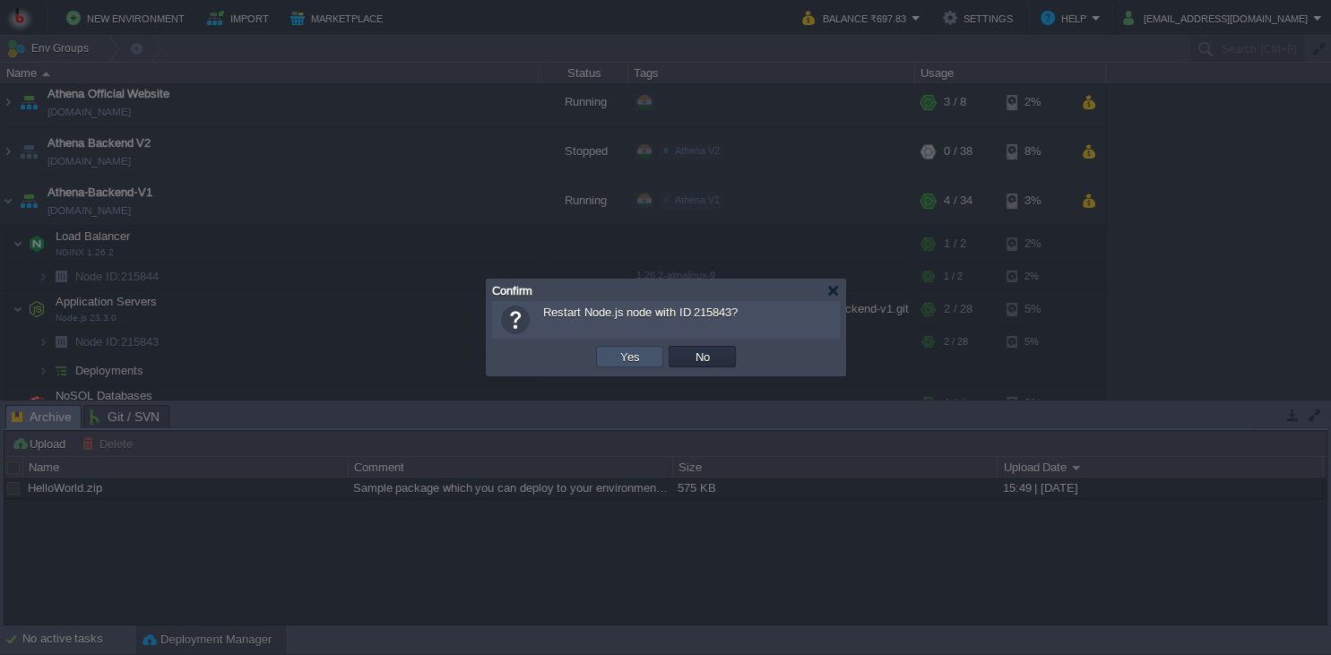
click at [617, 351] on button "Yes" at bounding box center [630, 357] width 30 height 16
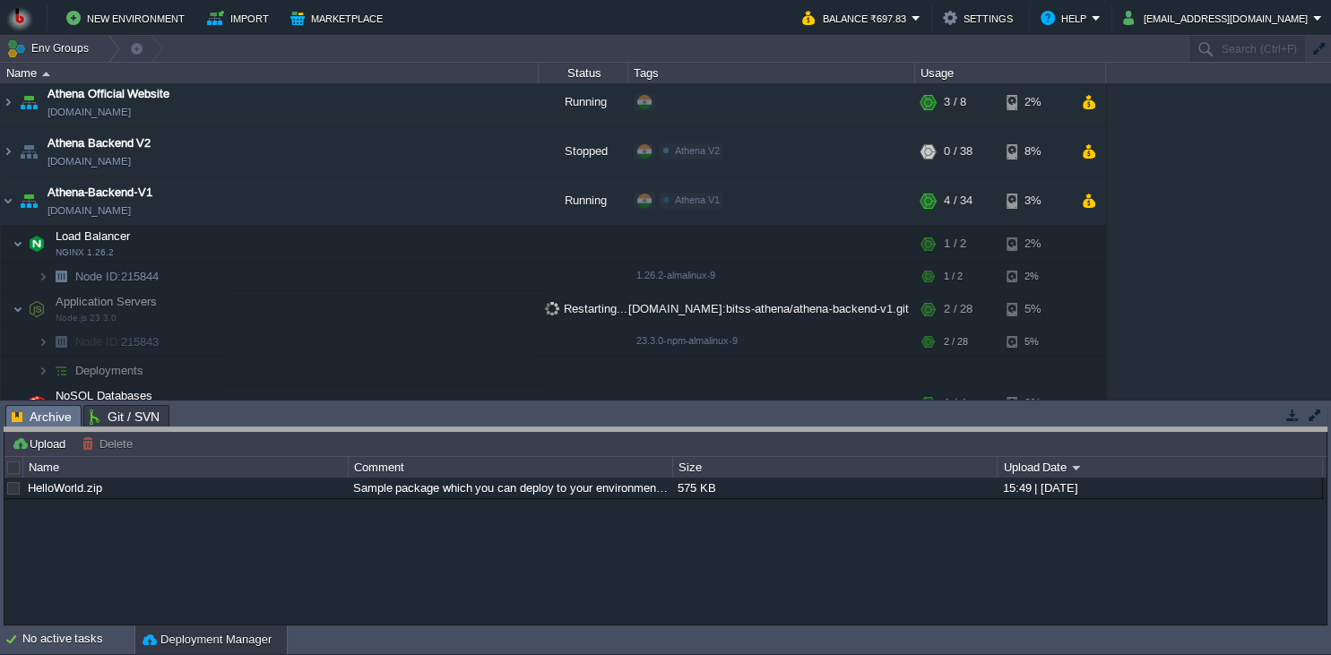
click at [698, 443] on body "New Environment Import Marketplace Bonus ₹0.00 Upgrade Account Balance ₹697.83 …" at bounding box center [665, 327] width 1331 height 655
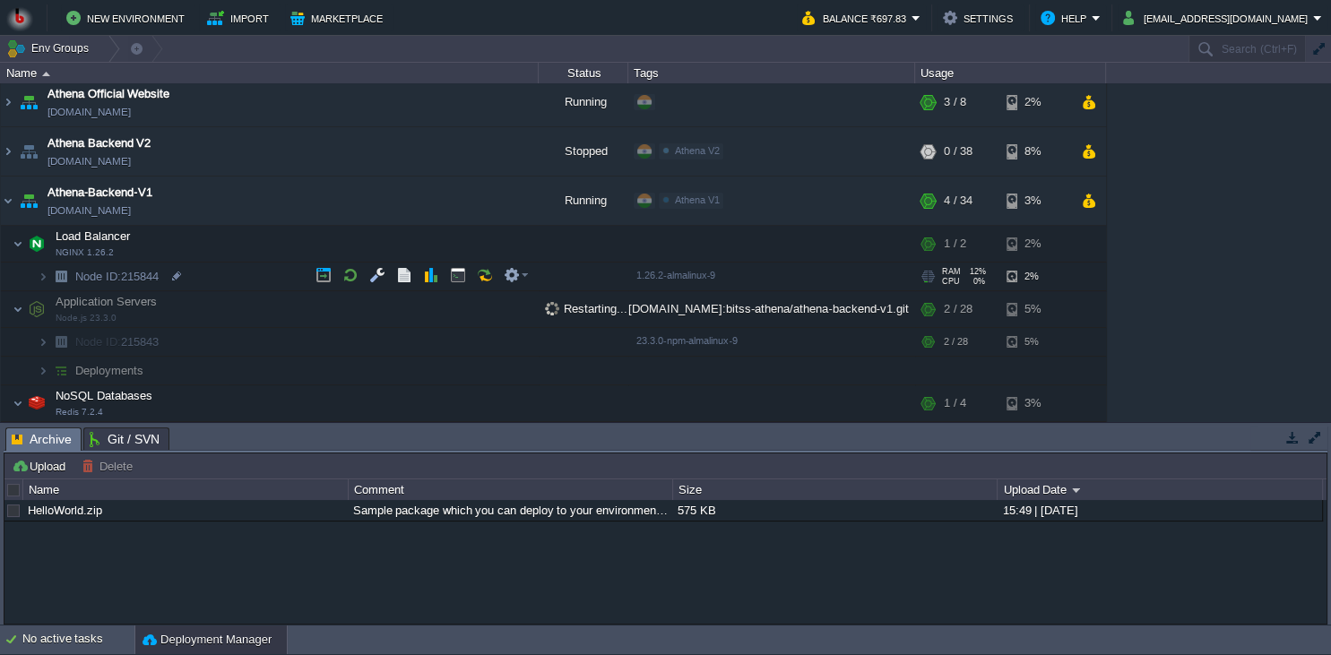
scroll to position [136, 0]
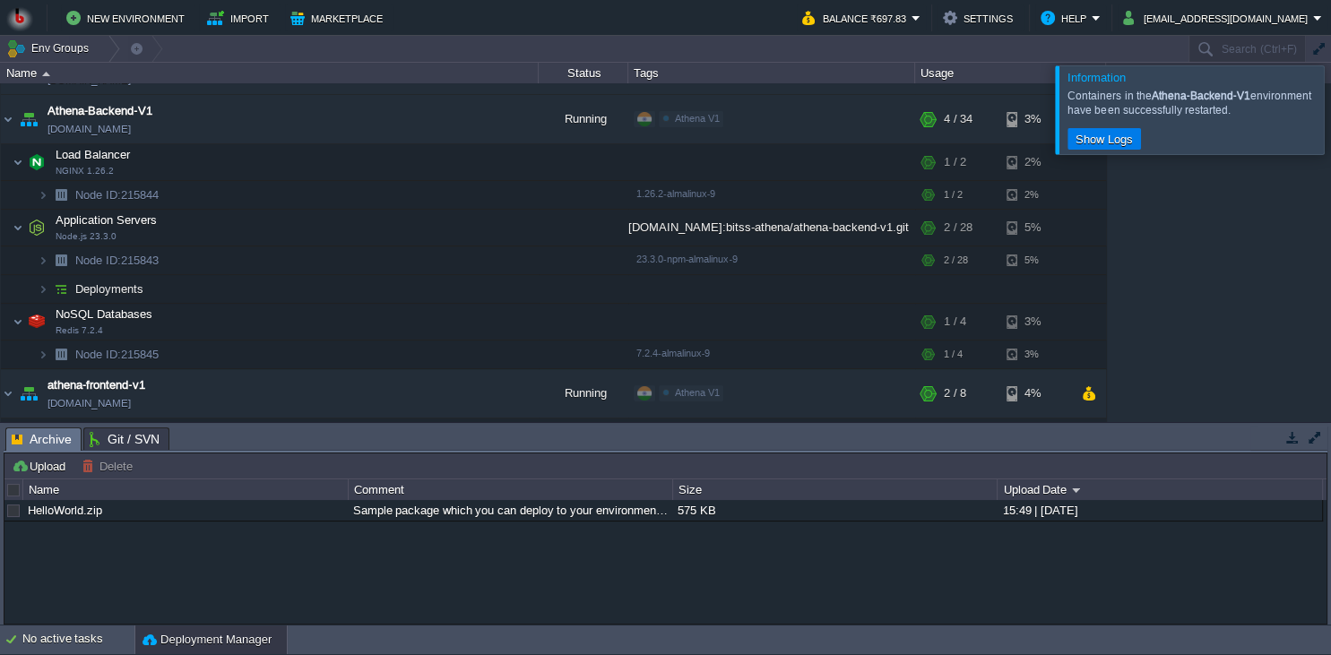
click at [1290, 442] on button "button" at bounding box center [1293, 437] width 16 height 16
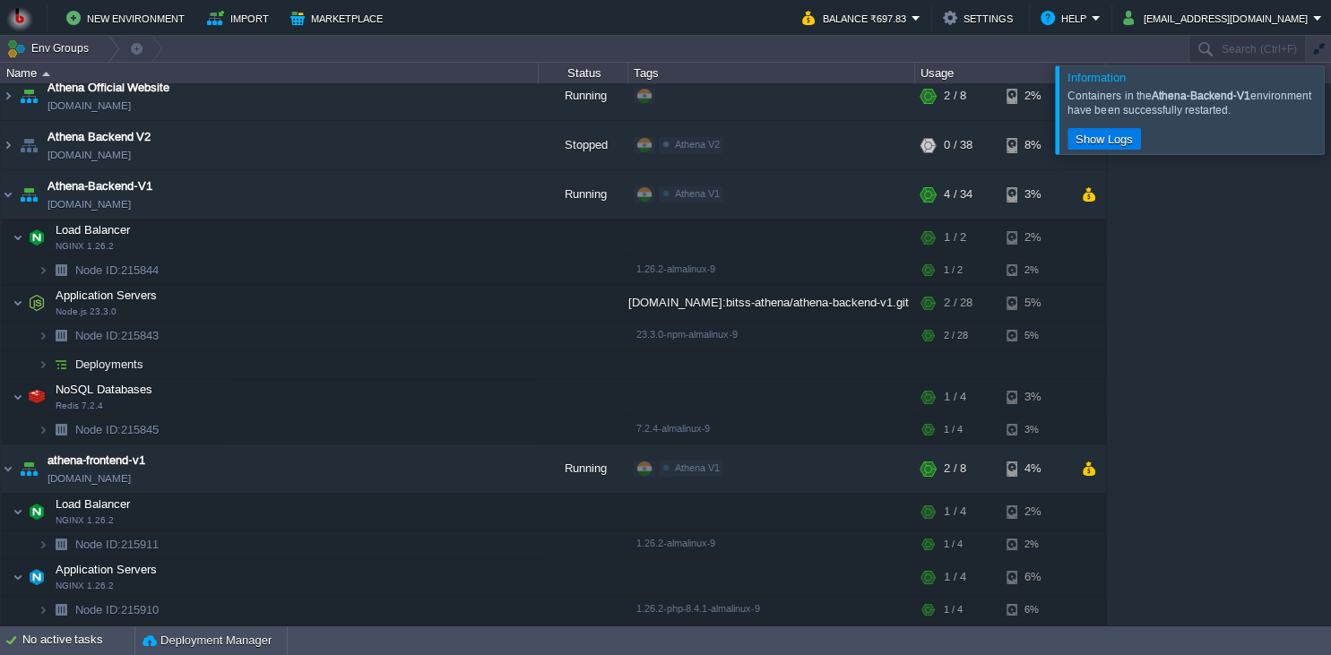
scroll to position [53, 0]
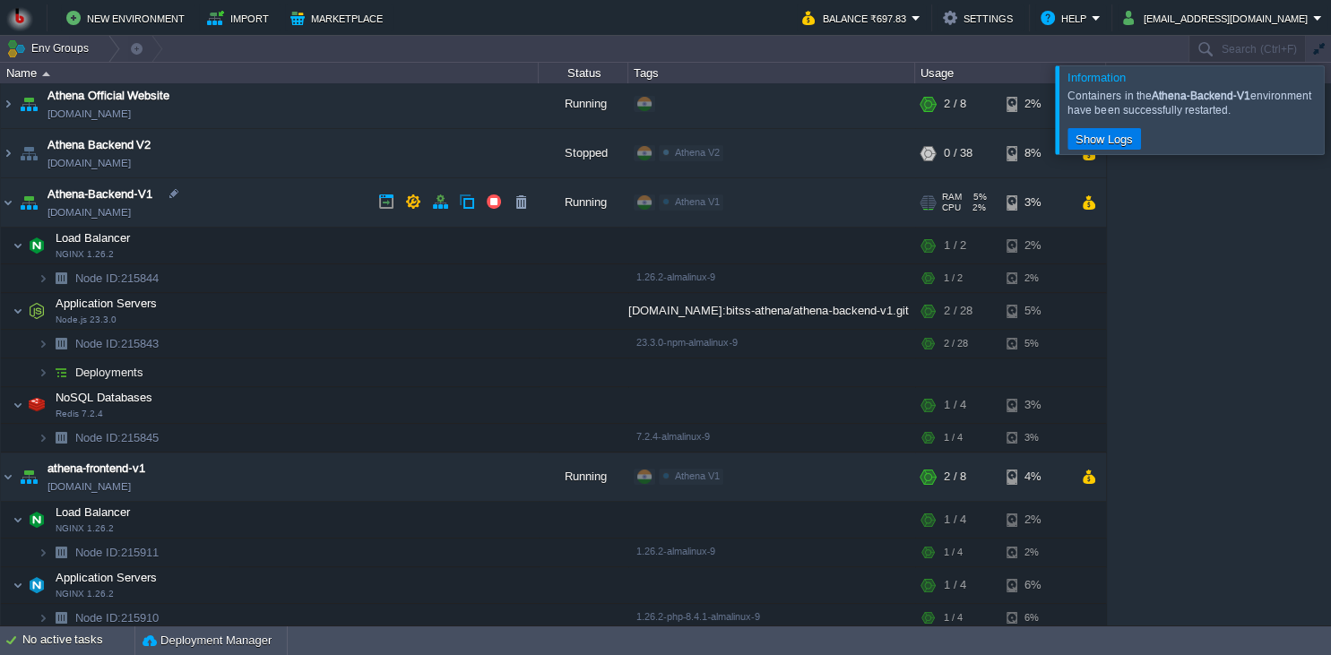
click at [299, 195] on td "Athena-Backend-V1 [DOMAIN_NAME]" at bounding box center [270, 202] width 538 height 49
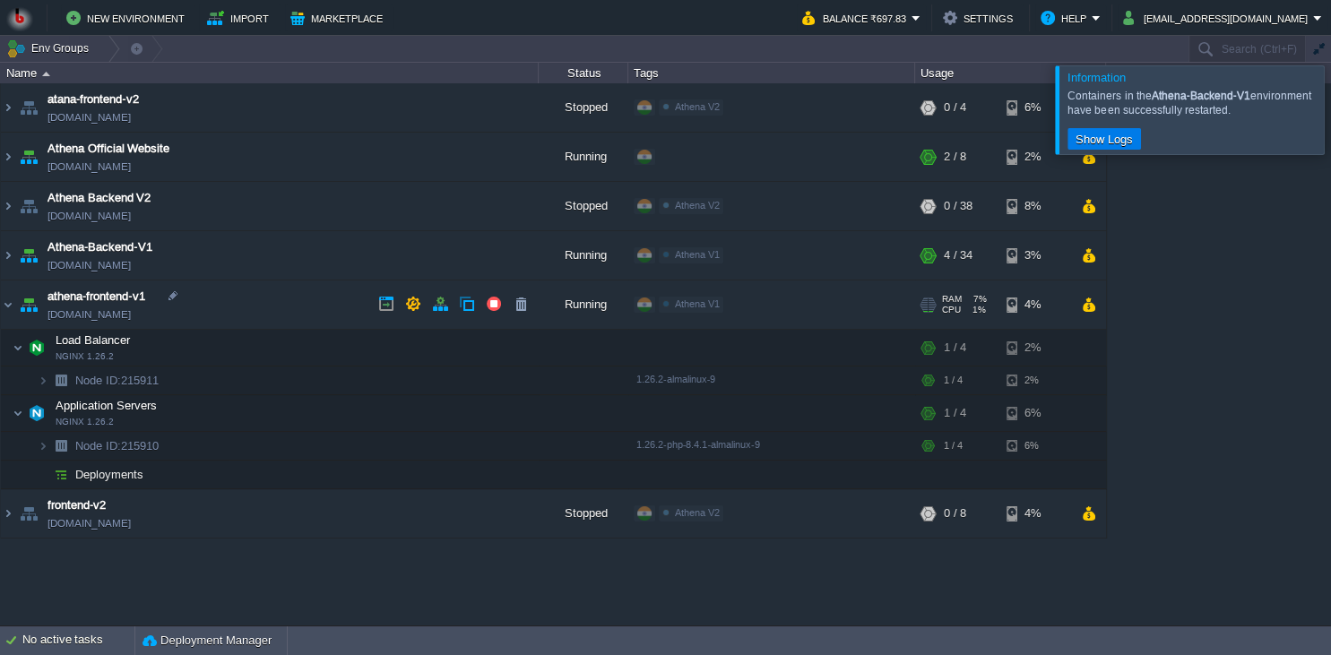
click at [291, 323] on td "athena-frontend-v1 [DOMAIN_NAME]" at bounding box center [270, 305] width 538 height 49
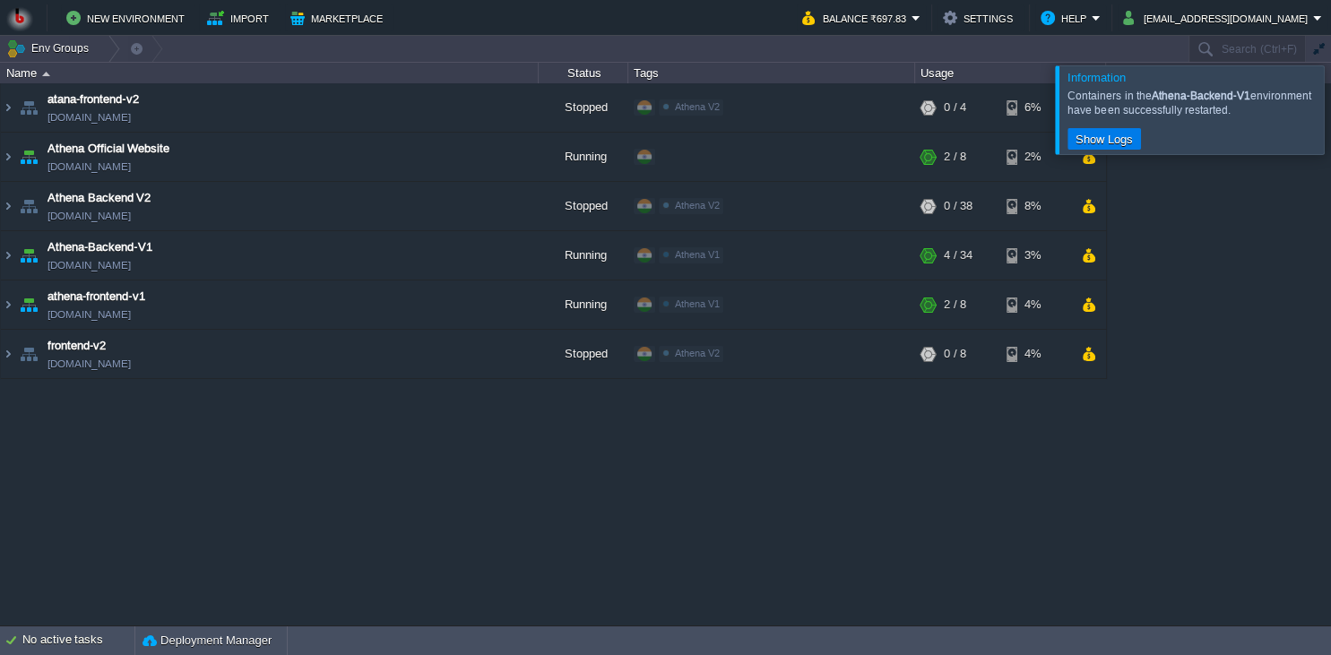
click at [741, 455] on div "atana-frontend-v2 atana-frontend-v2.in1.bitss.cloud Stopped Athena V2 Edit RAM …" at bounding box center [665, 354] width 1331 height 542
click at [1032, 435] on div "atana-frontend-v2 atana-frontend-v2.in1.bitss.cloud Stopped Athena V2 Edit RAM …" at bounding box center [665, 354] width 1331 height 542
